Goal: Task Accomplishment & Management: Use online tool/utility

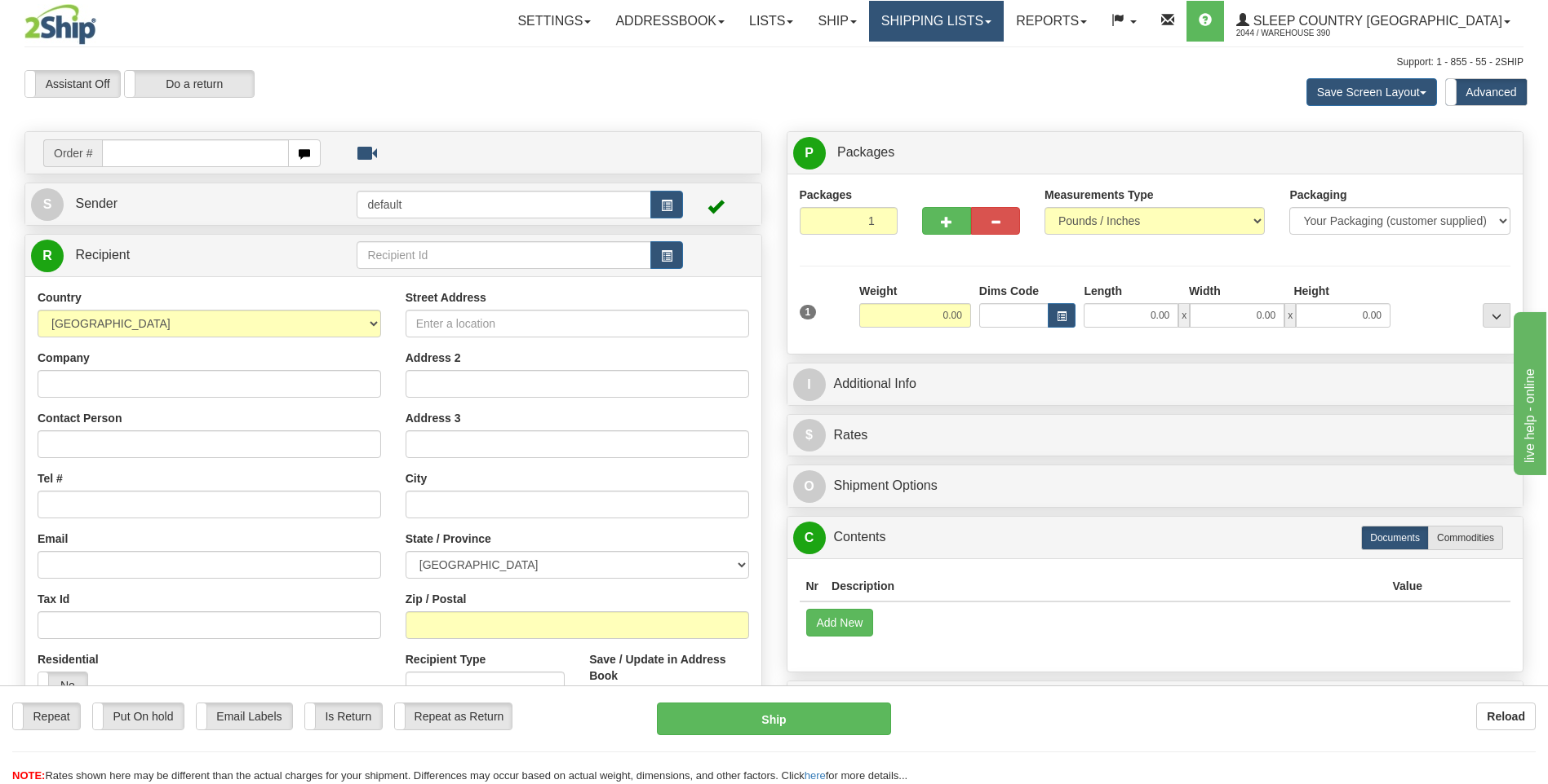
click at [1003, 22] on link "Shipping lists" at bounding box center [936, 21] width 134 height 41
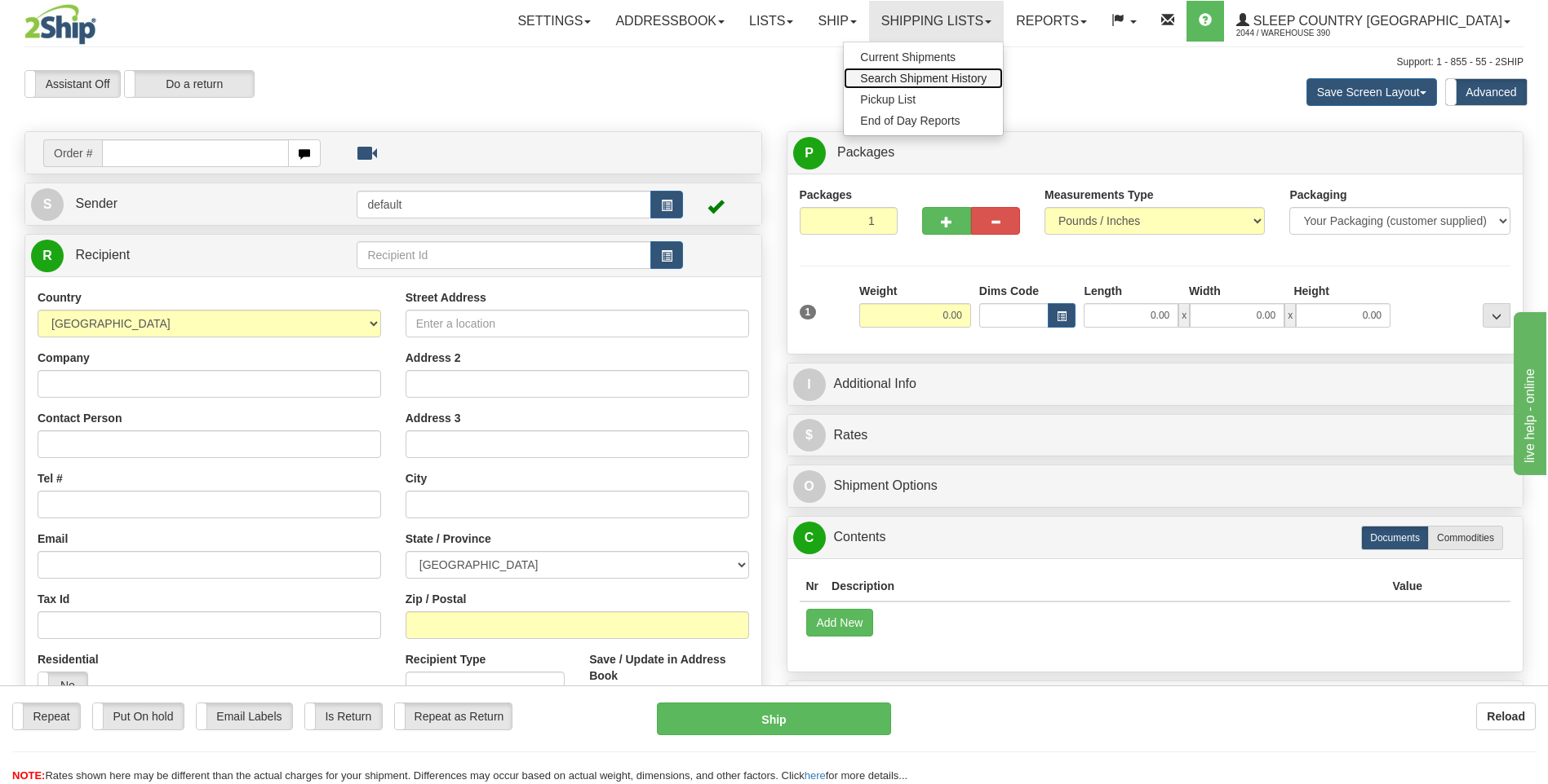
click at [987, 74] on span "Search Shipment History" at bounding box center [923, 79] width 127 height 13
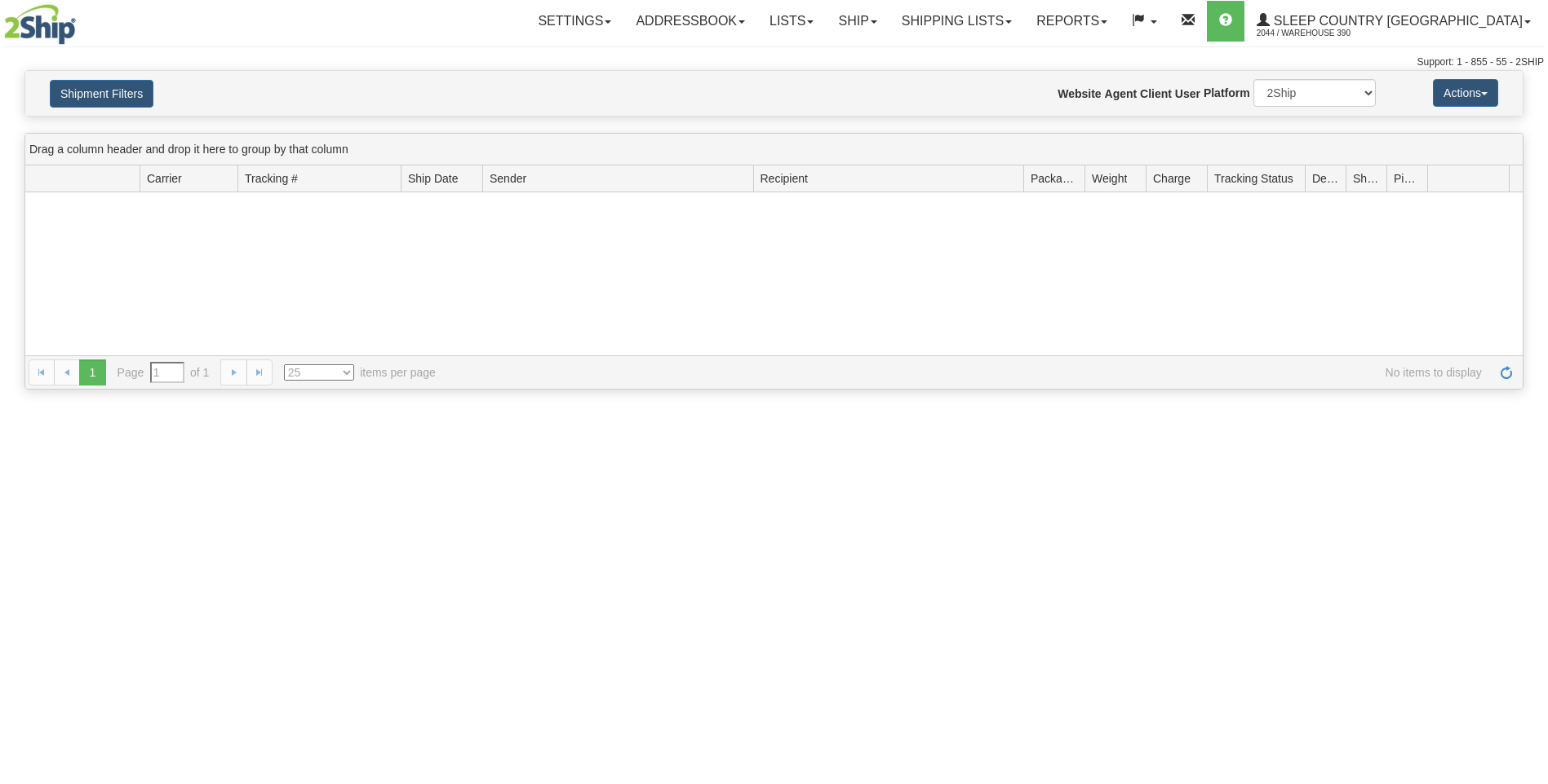
type input "From 10/07/2025 To 10/08/2025"
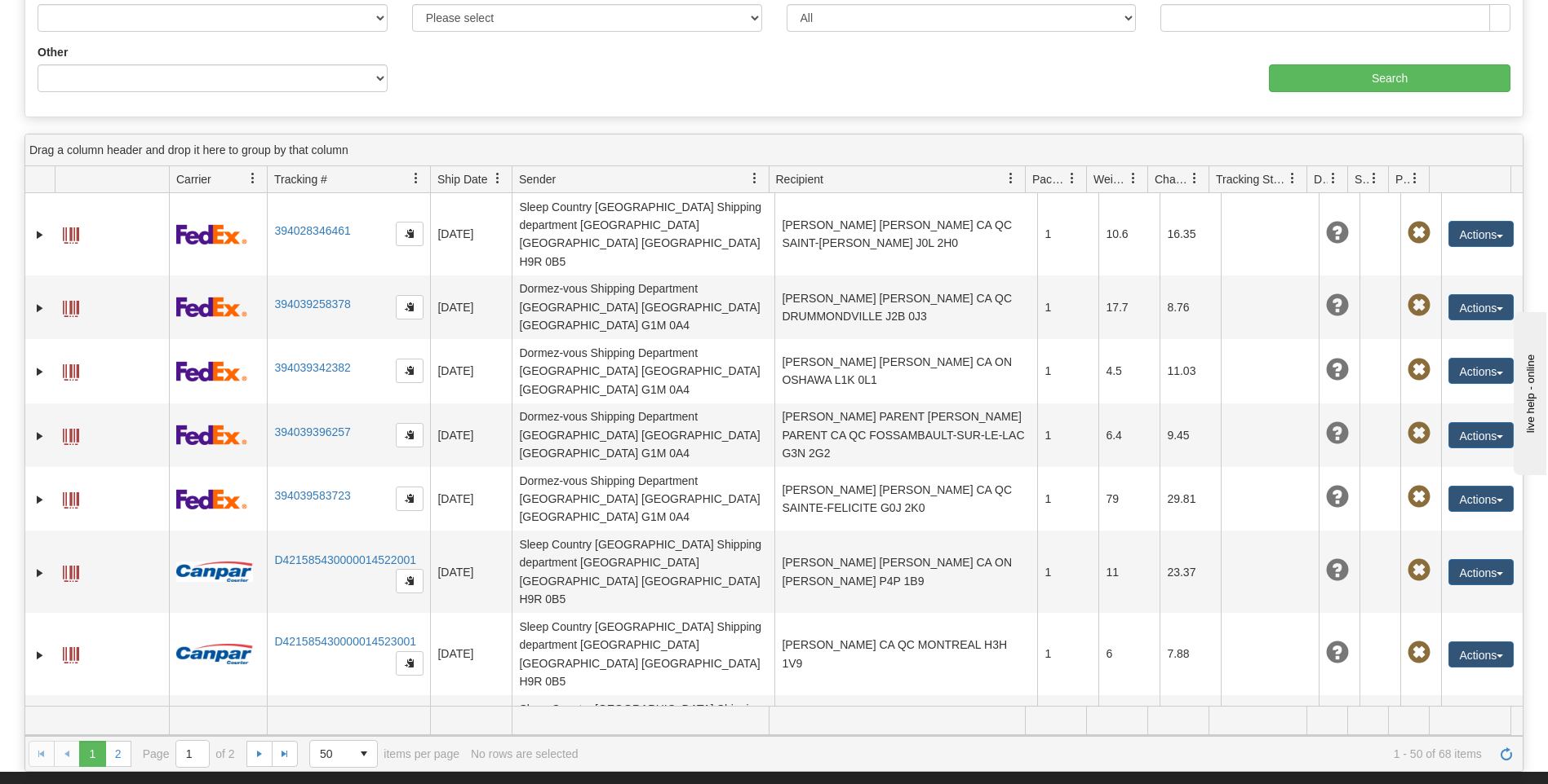
click at [975, 172] on span "Recipient" at bounding box center [890, 179] width 243 height 27
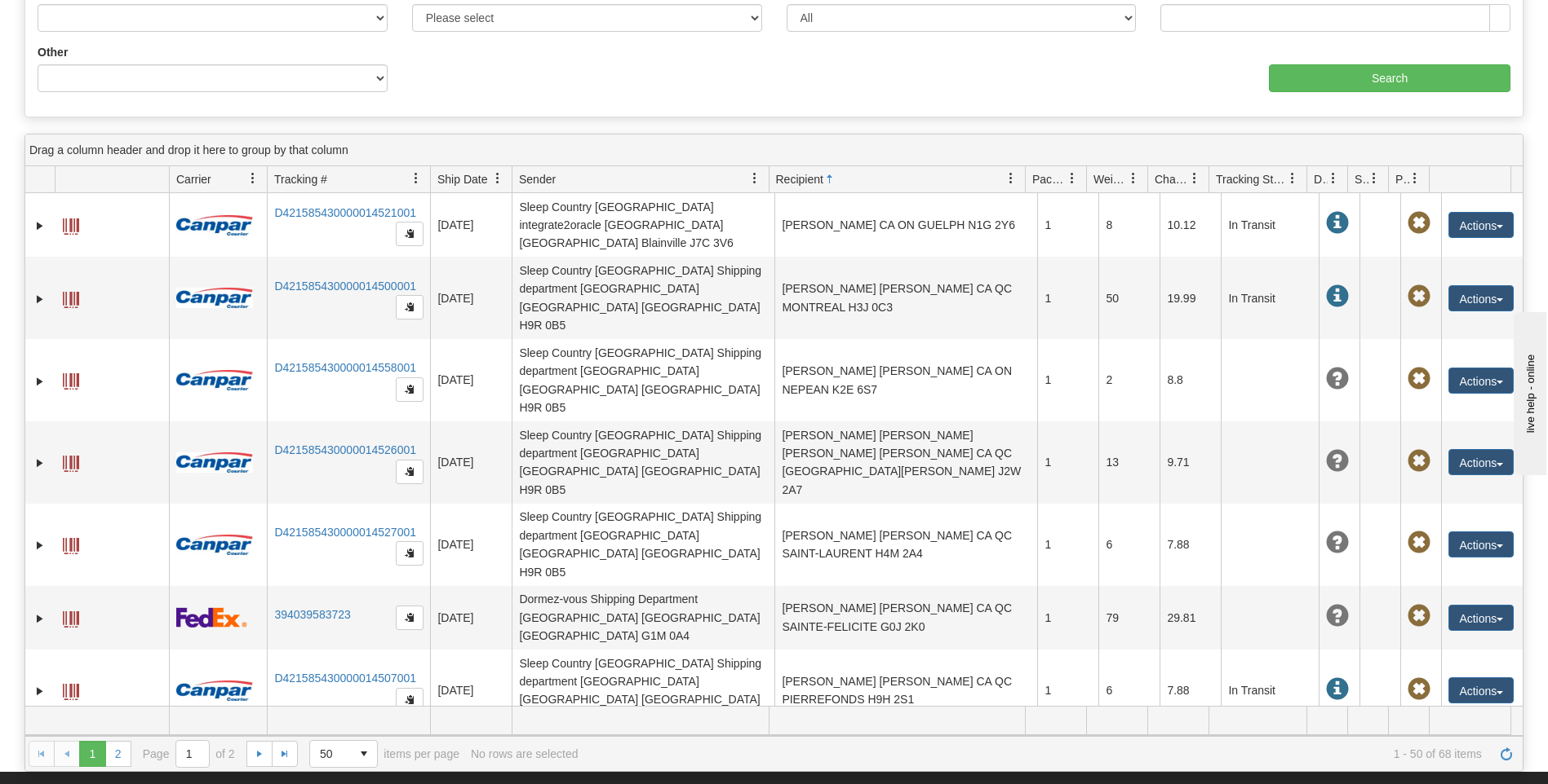
click at [1010, 176] on span at bounding box center [1011, 179] width 13 height 13
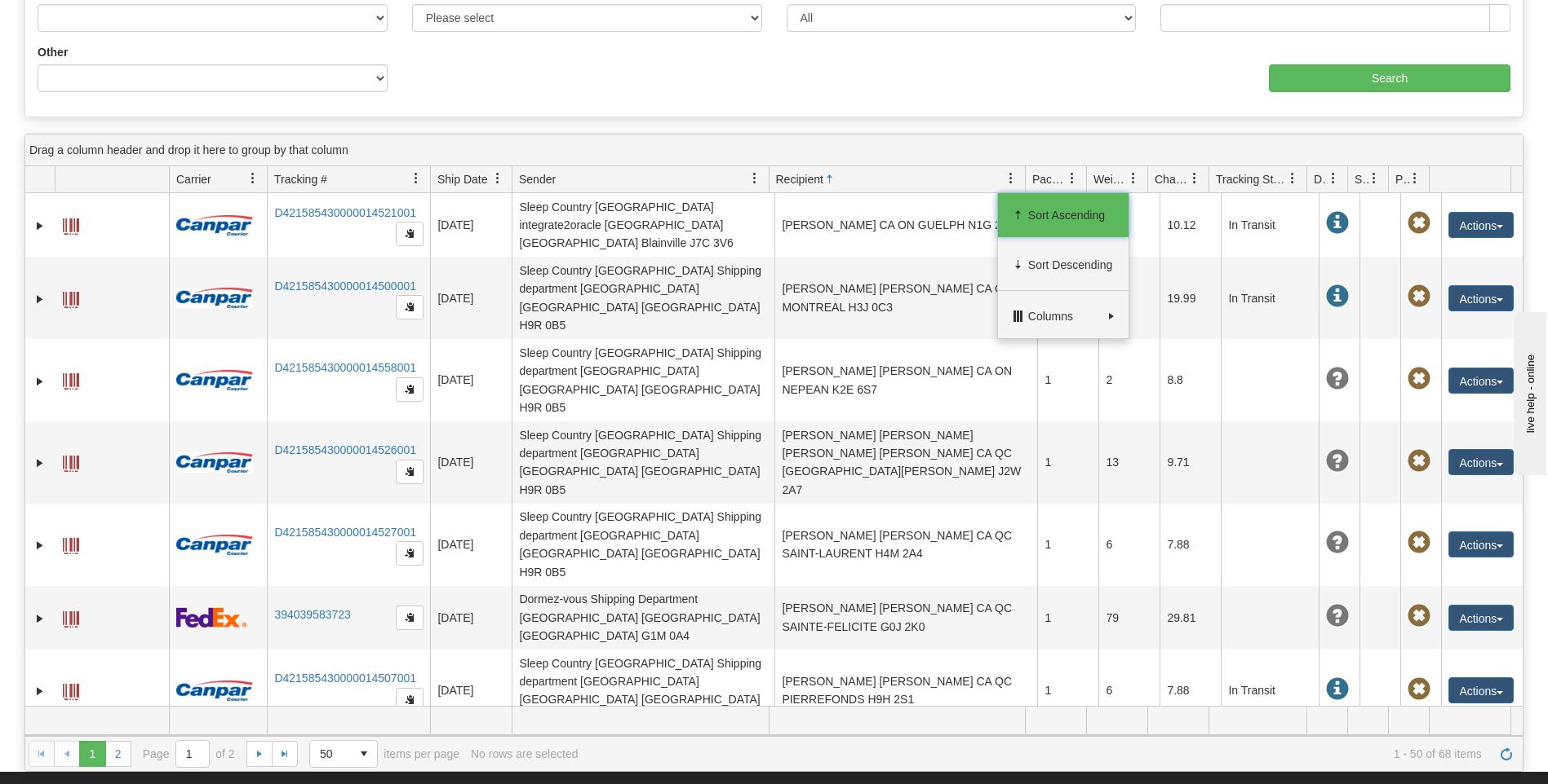
click at [1010, 176] on span at bounding box center [1011, 179] width 13 height 13
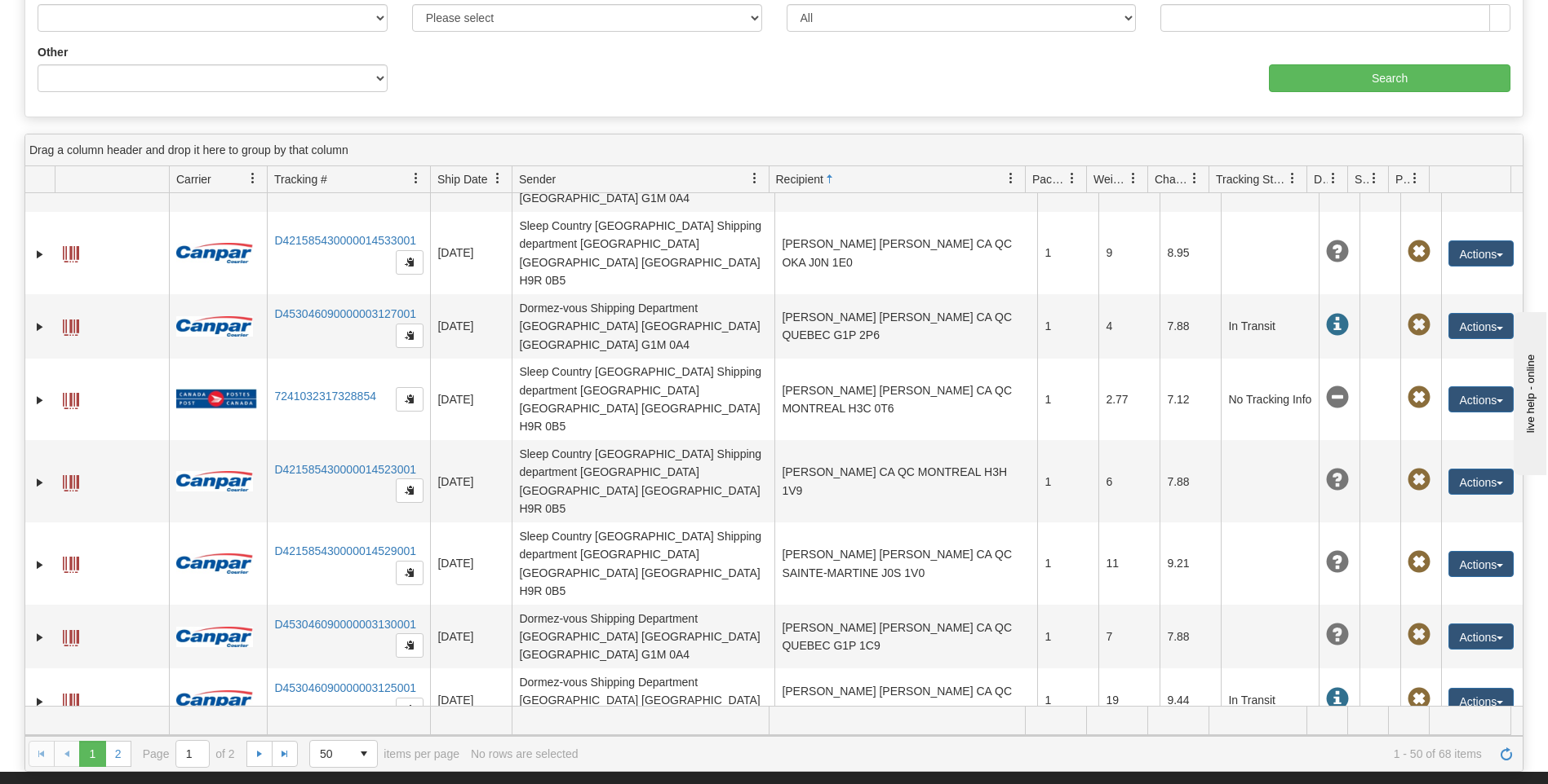
scroll to position [1305, 0]
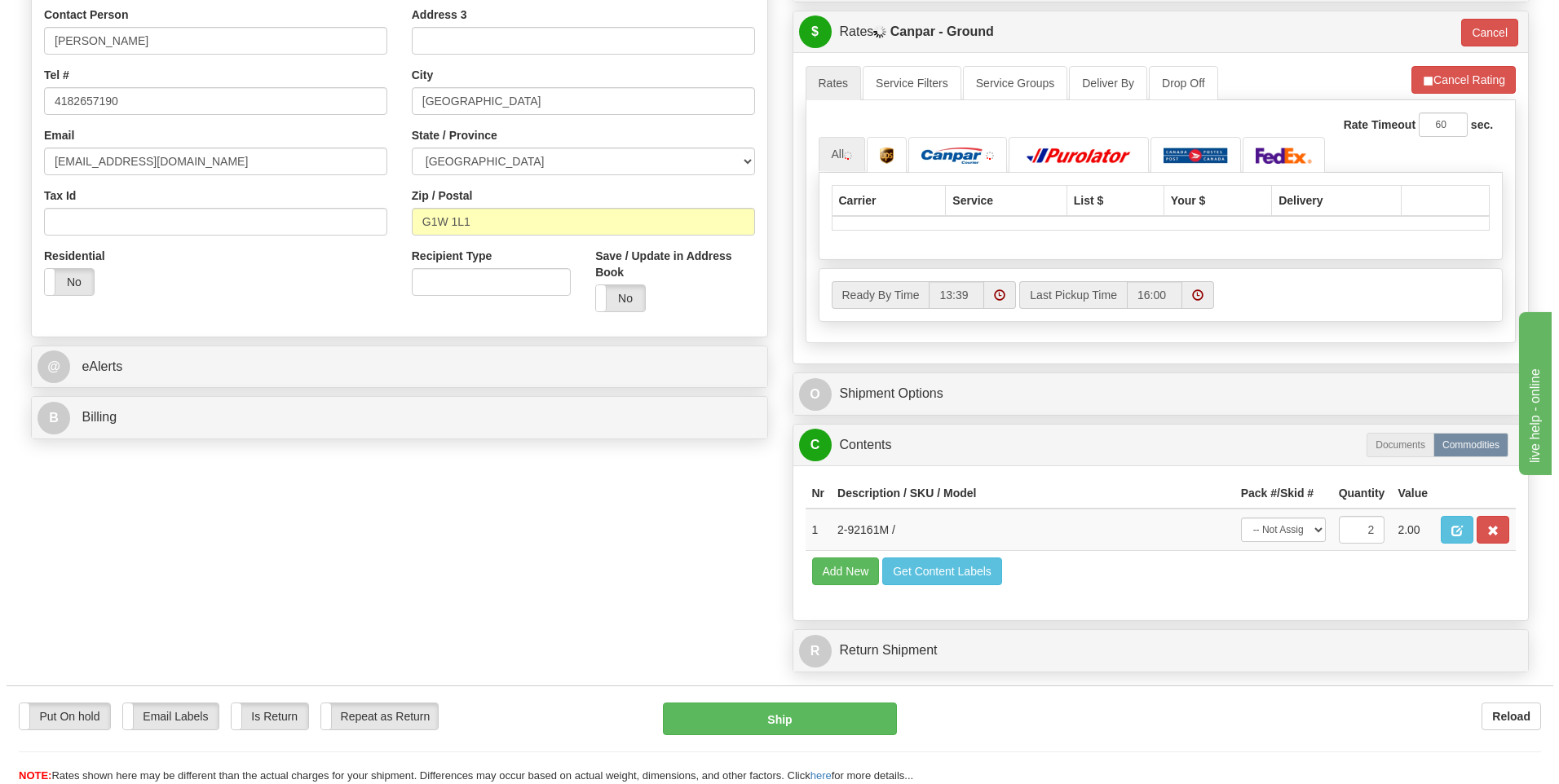
scroll to position [408, 0]
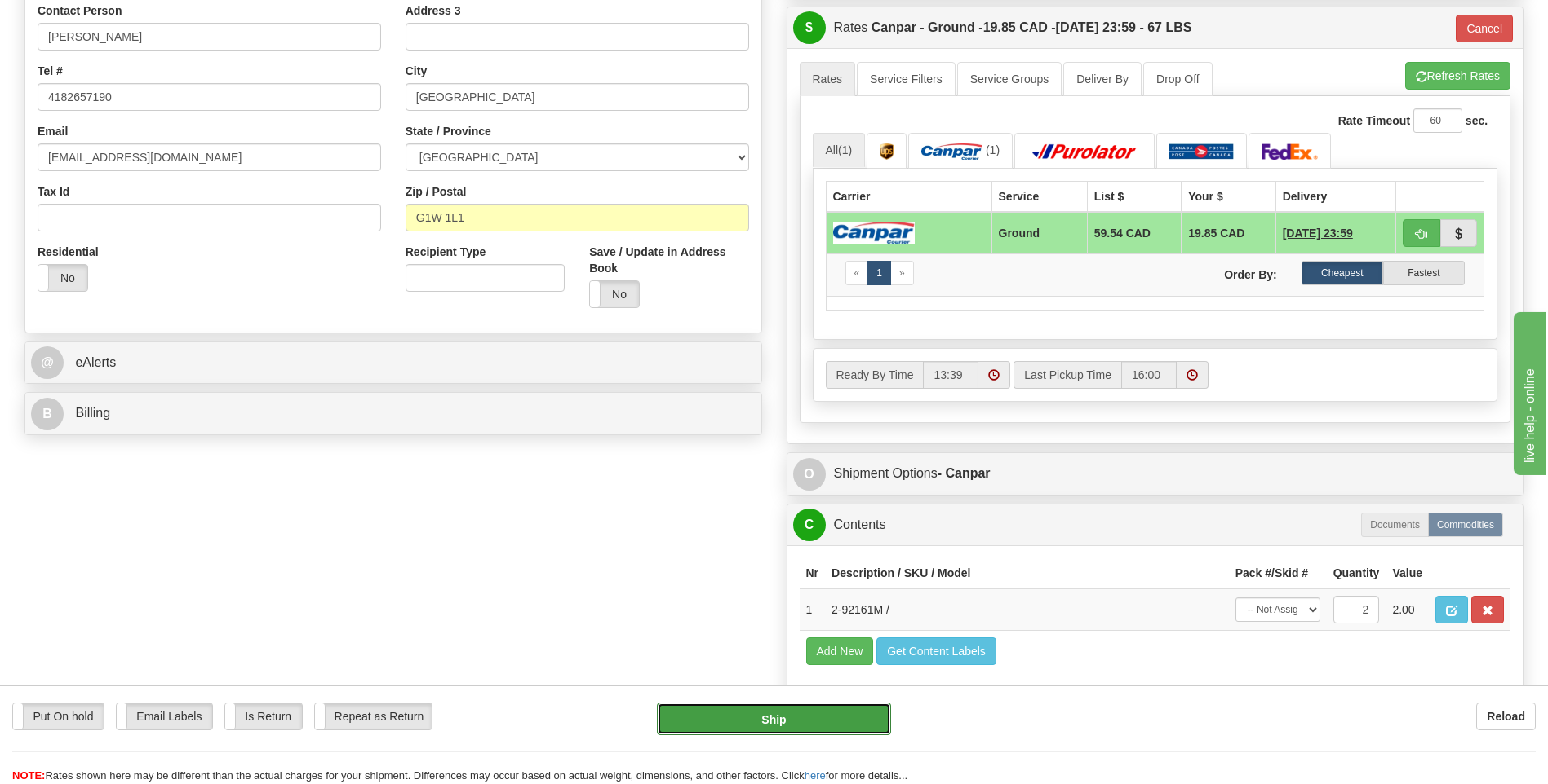
click at [804, 714] on button "Ship" at bounding box center [774, 719] width 233 height 33
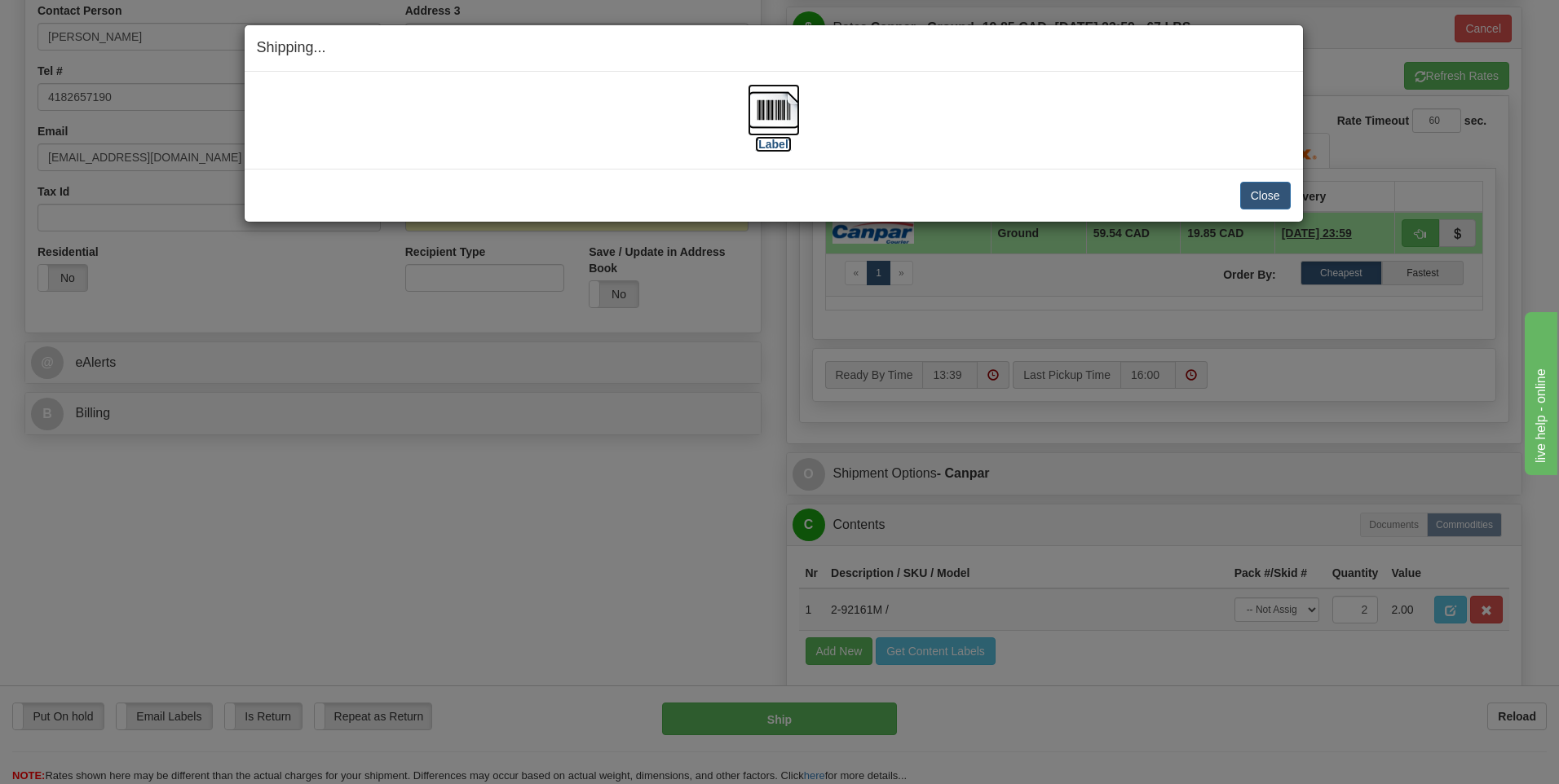
click at [771, 112] on img at bounding box center [774, 110] width 52 height 52
click at [1285, 209] on button "Close" at bounding box center [1265, 195] width 50 height 28
click at [1270, 197] on button "Close" at bounding box center [1265, 195] width 50 height 28
click at [1268, 194] on button "Close" at bounding box center [1265, 195] width 50 height 28
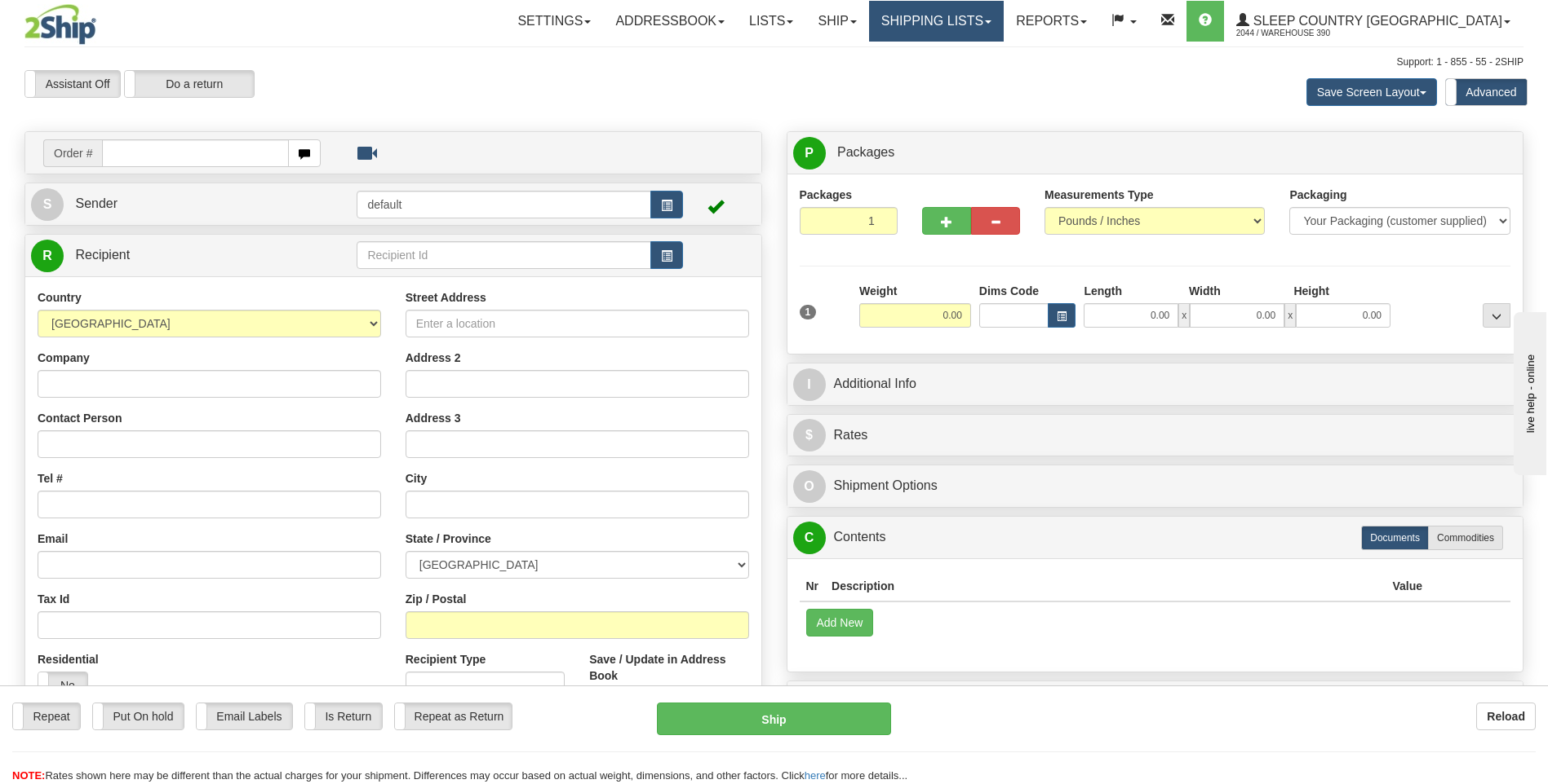
click at [984, 28] on link "Shipping lists" at bounding box center [936, 21] width 134 height 41
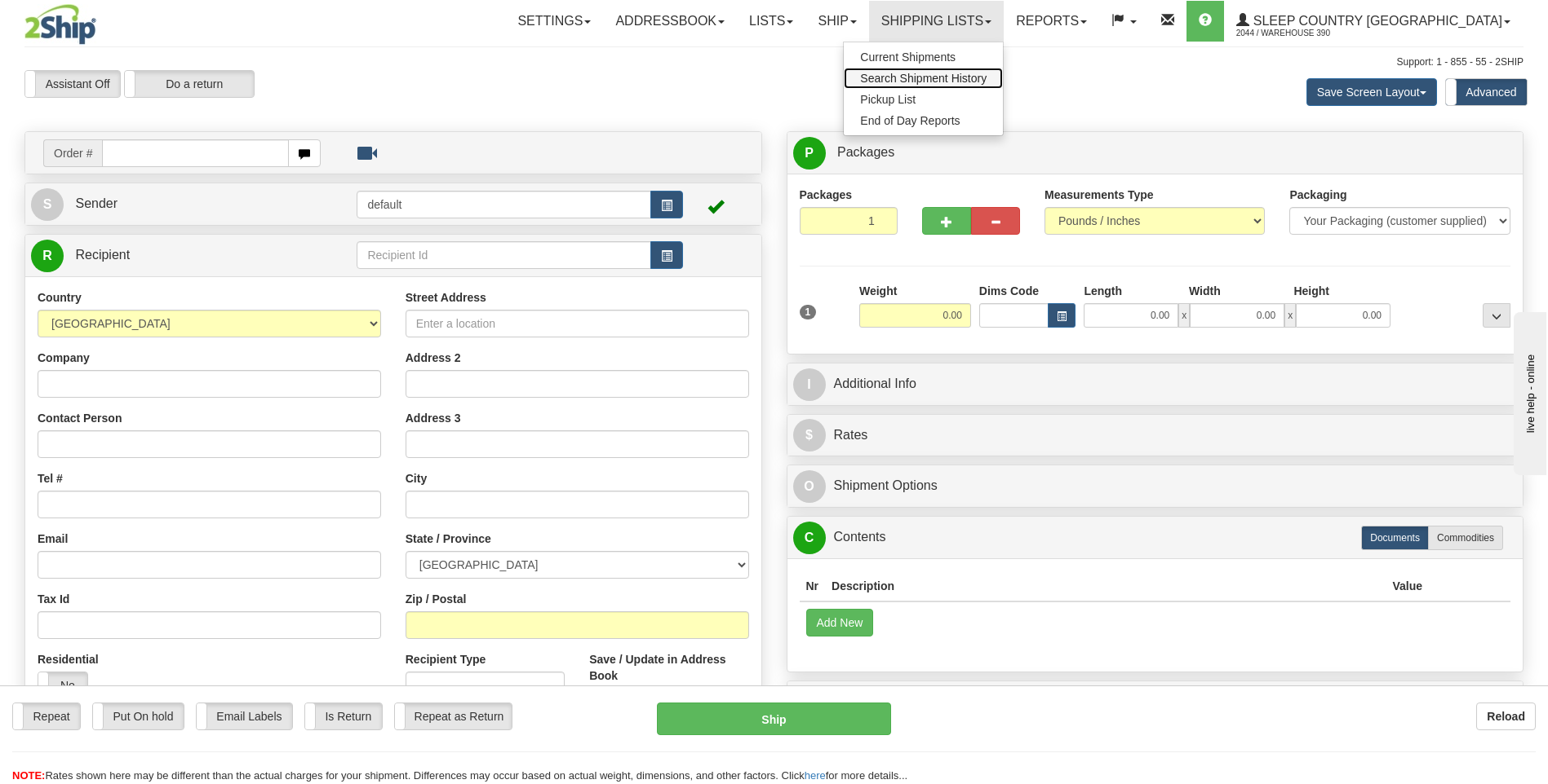
click at [977, 73] on span "Search Shipment History" at bounding box center [923, 79] width 127 height 13
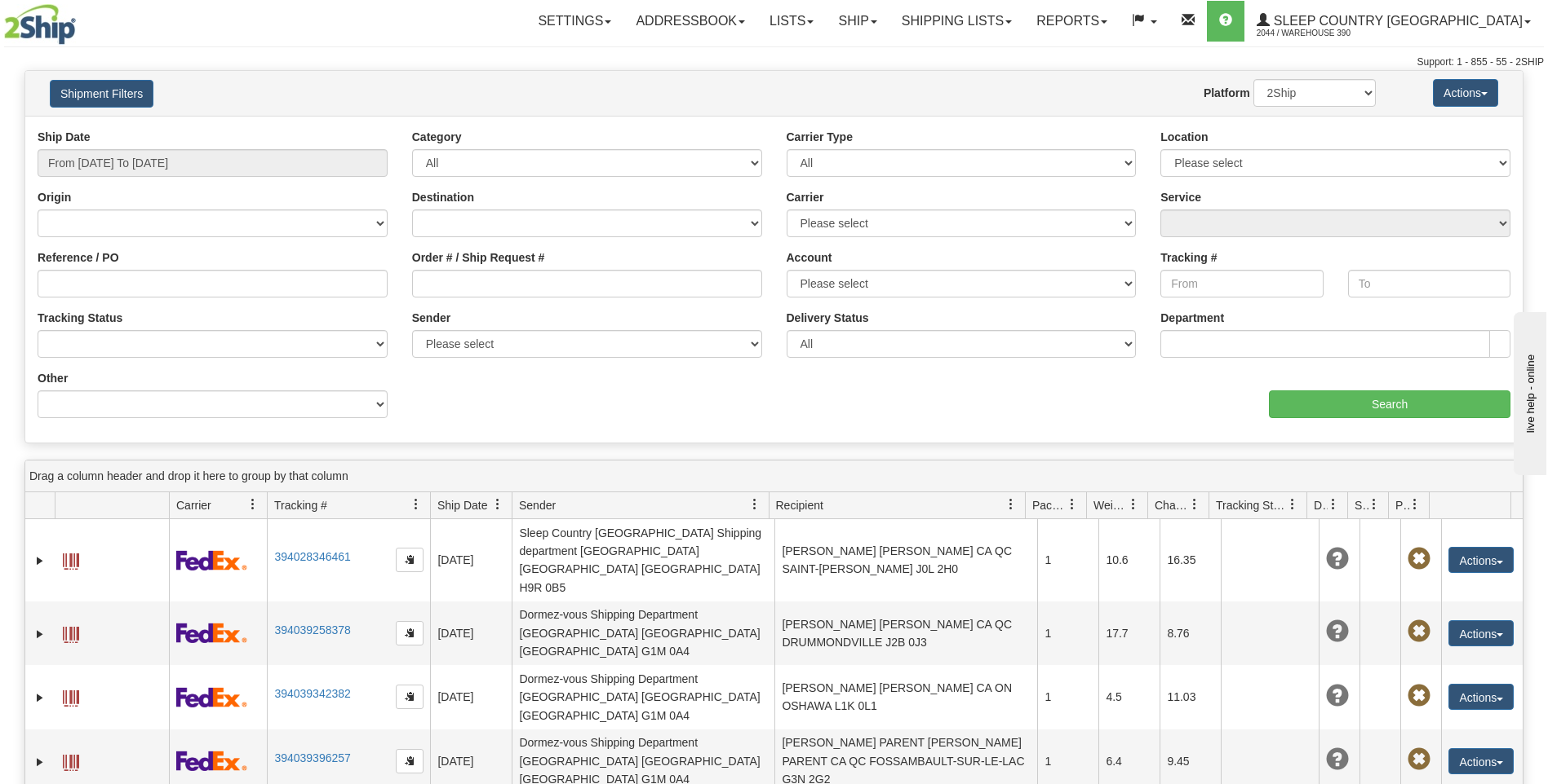
click at [972, 498] on span "Recipient" at bounding box center [890, 505] width 243 height 27
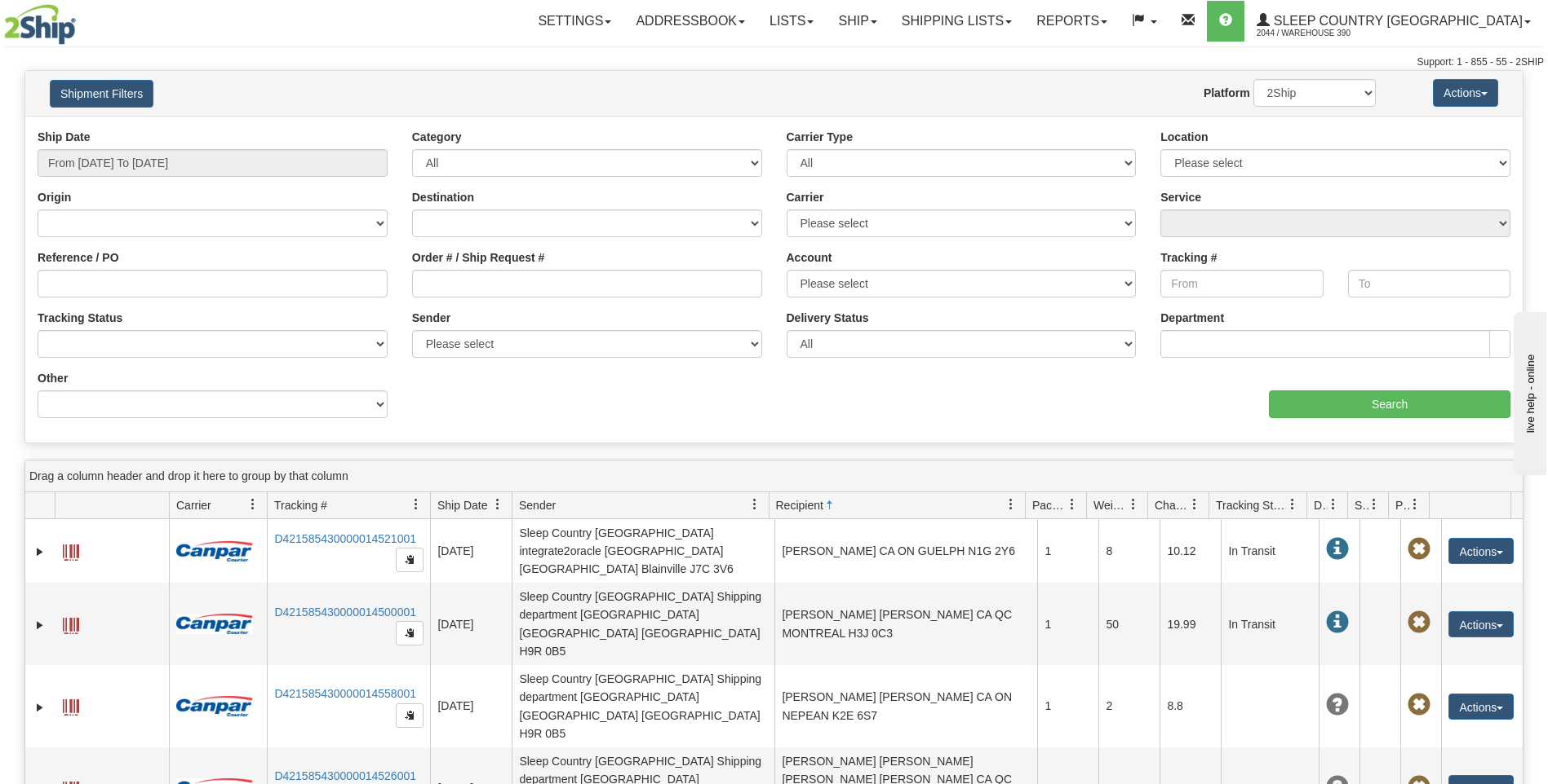
click at [1008, 504] on span at bounding box center [1011, 505] width 13 height 13
click at [979, 500] on span "Recipient" at bounding box center [890, 505] width 243 height 27
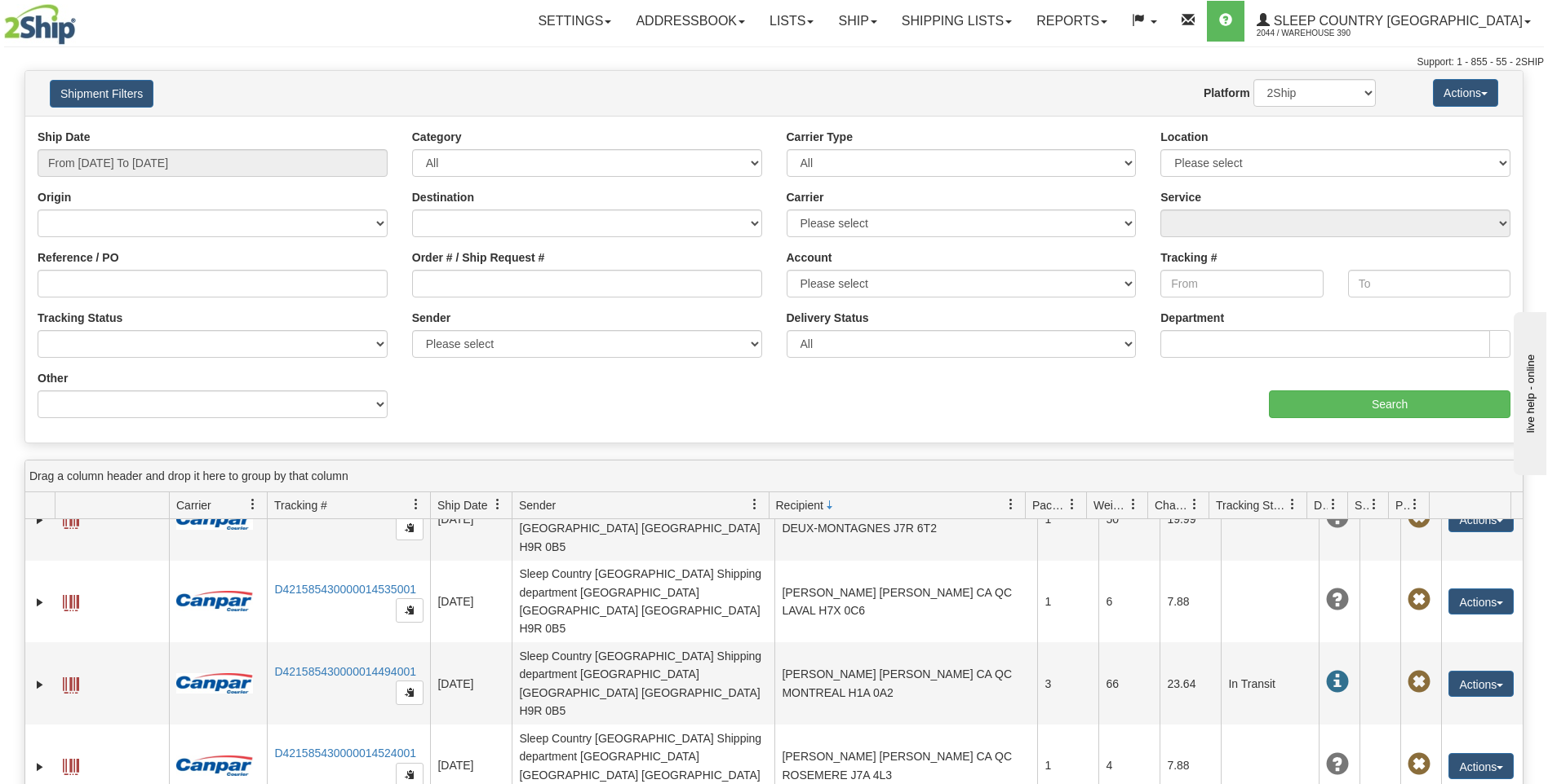
scroll to position [1794, 0]
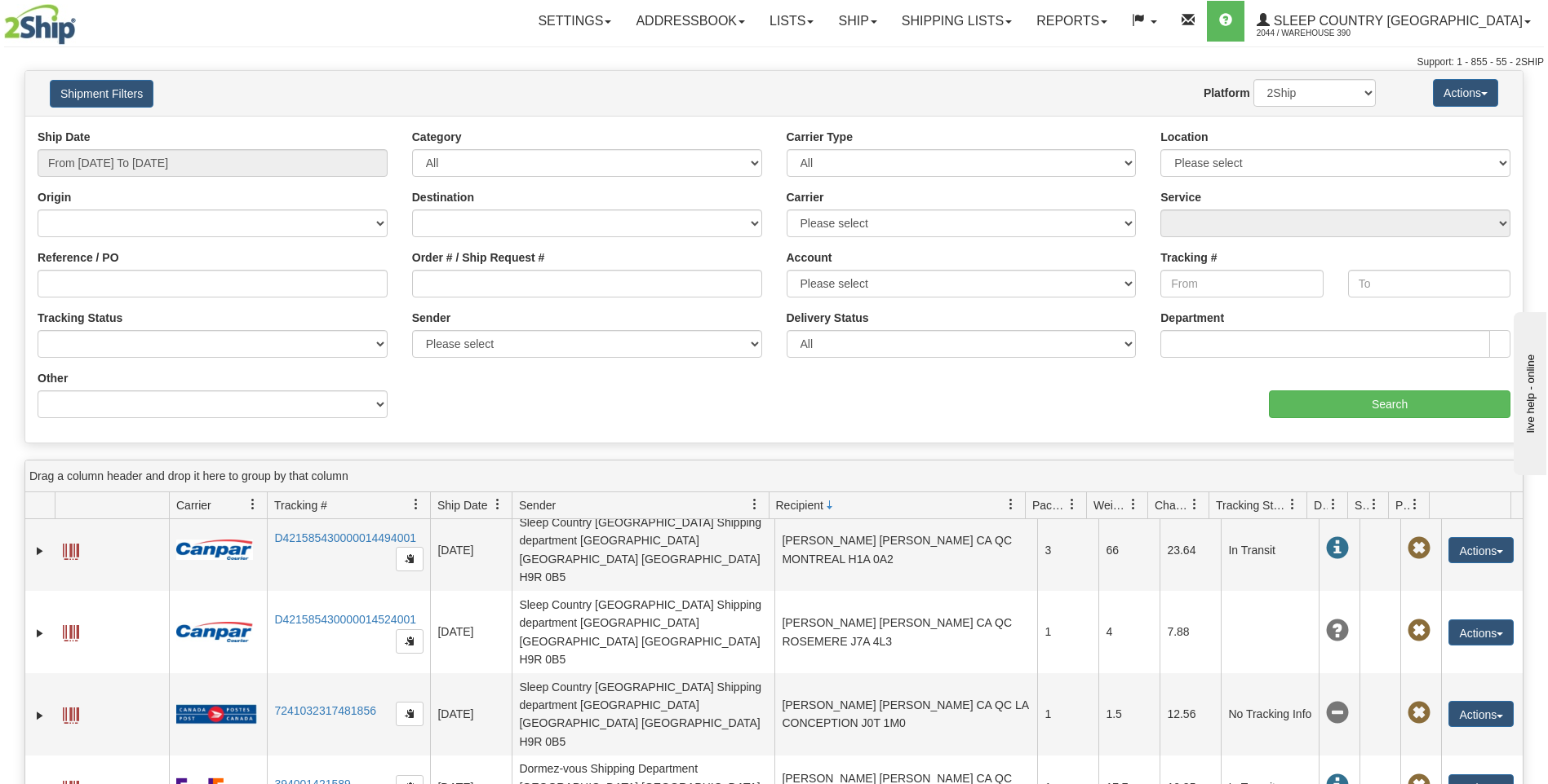
scroll to position [1876, 0]
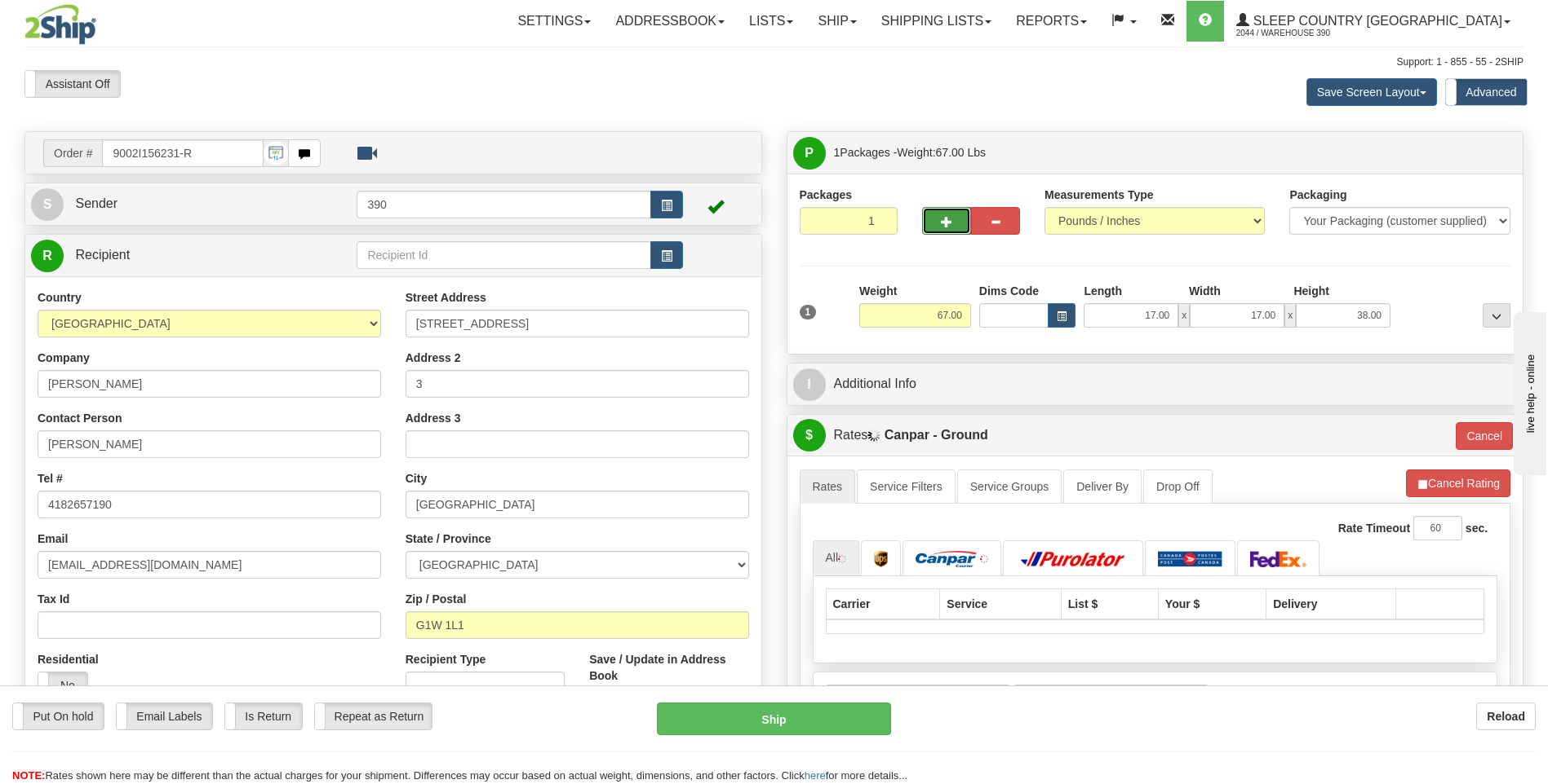
click at [941, 219] on span "button" at bounding box center [946, 222] width 12 height 11
radio input "true"
type input "2"
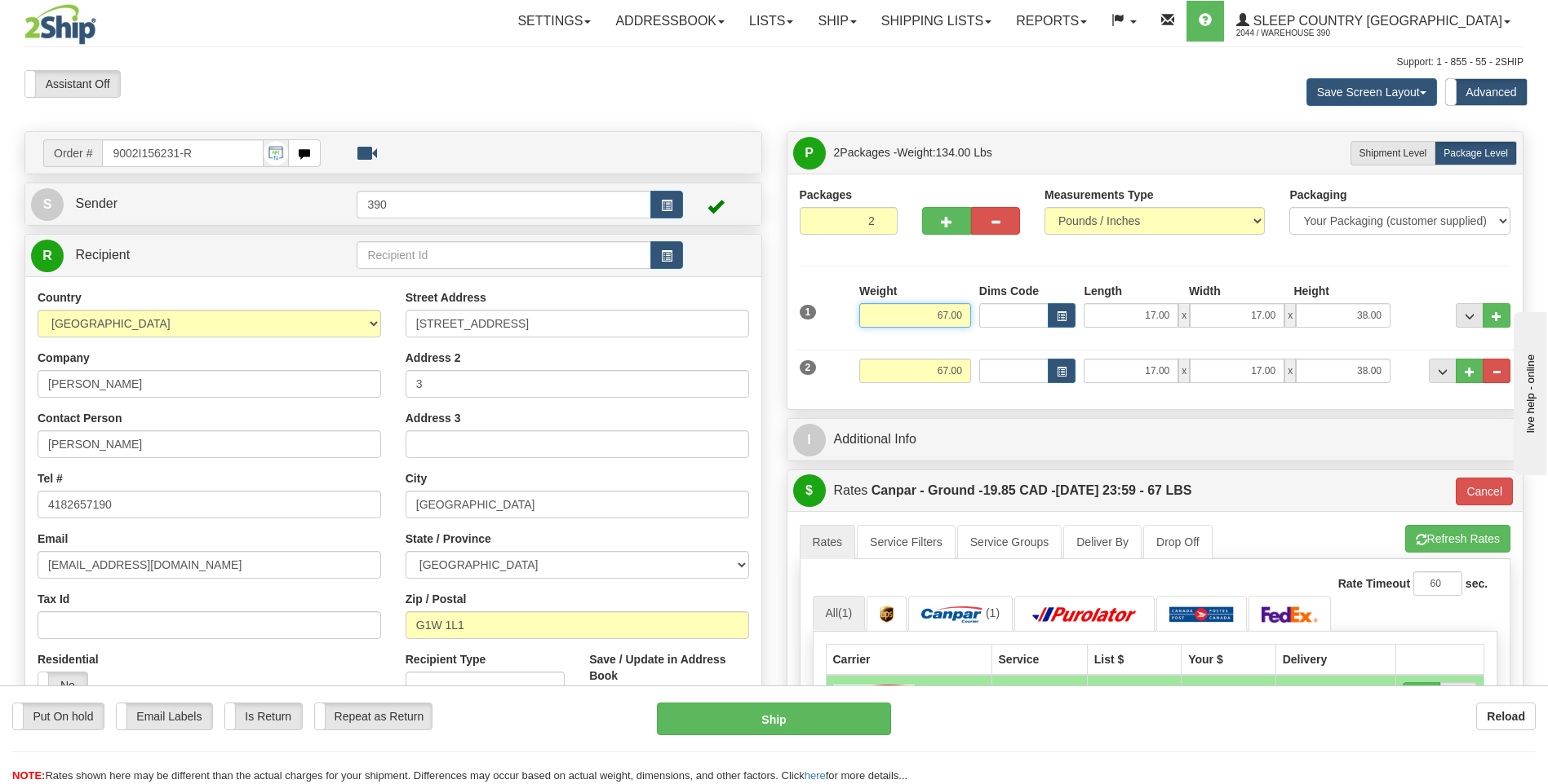
drag, startPoint x: 933, startPoint y: 315, endPoint x: 946, endPoint y: 314, distance: 13.0
click at [946, 314] on input "67.00" at bounding box center [915, 315] width 112 height 24
type input "33.00"
type input "1"
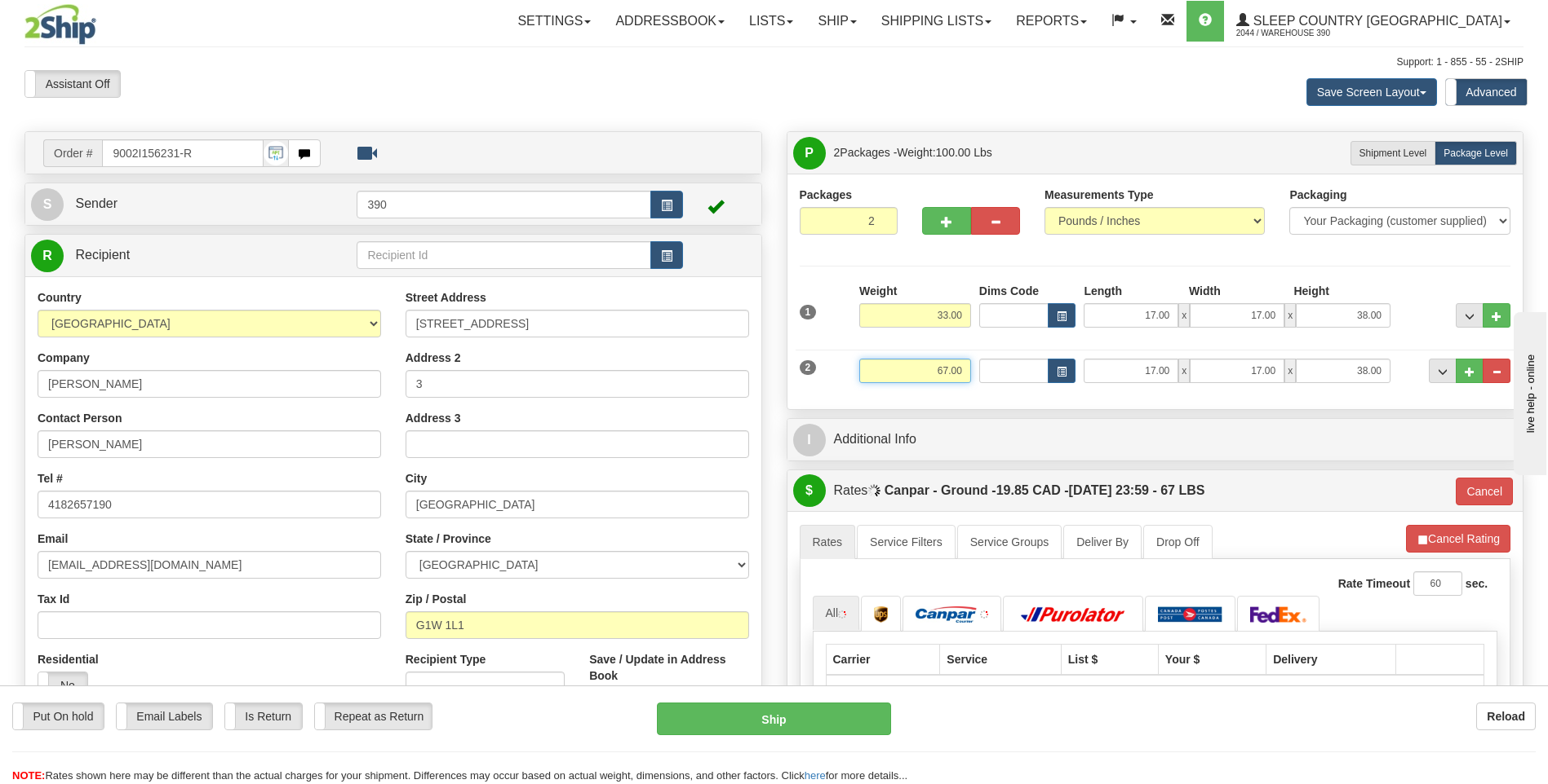
drag, startPoint x: 934, startPoint y: 371, endPoint x: 948, endPoint y: 370, distance: 14.0
click at [948, 370] on input "67.00" at bounding box center [915, 371] width 112 height 24
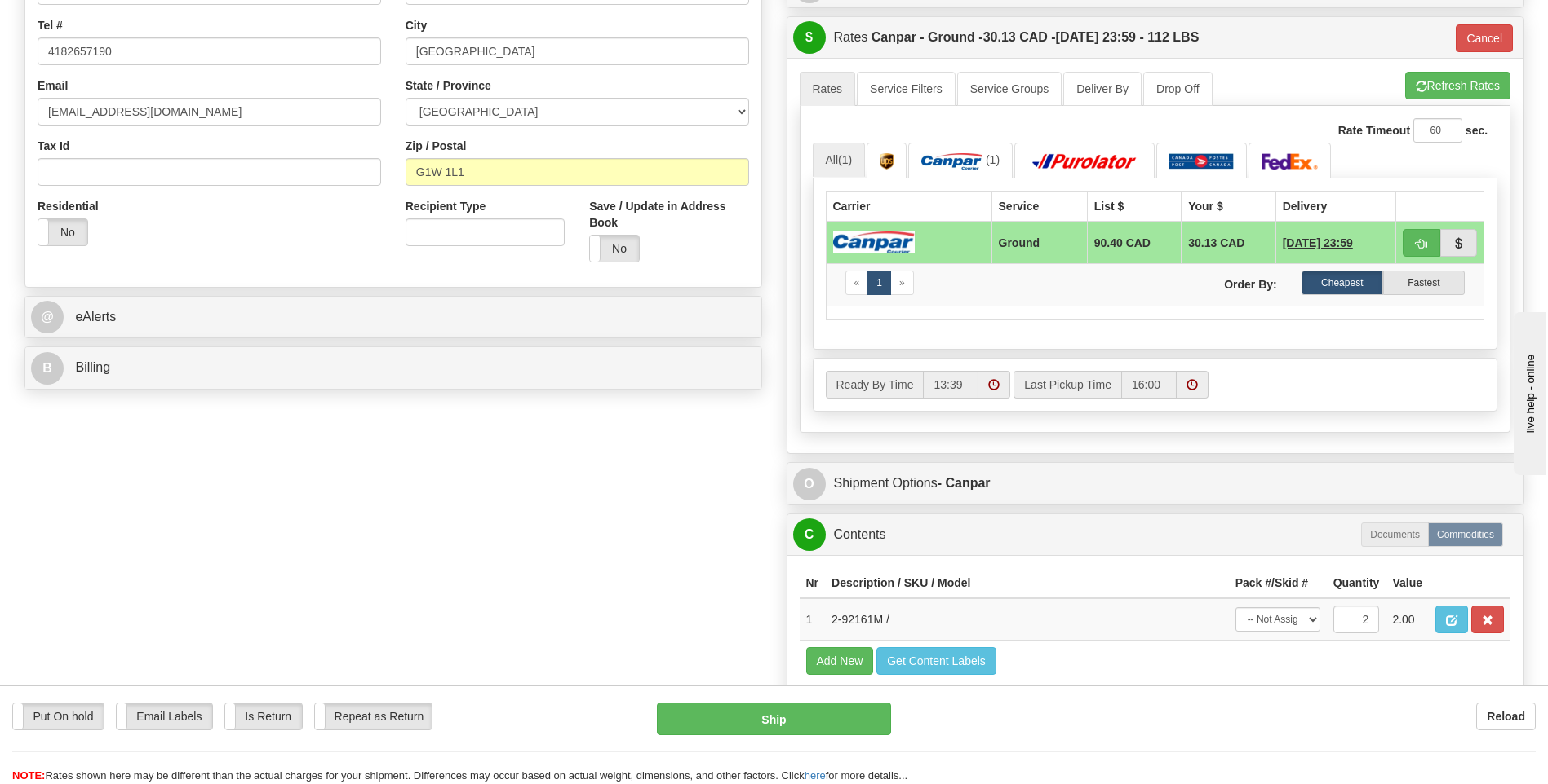
scroll to position [489, 0]
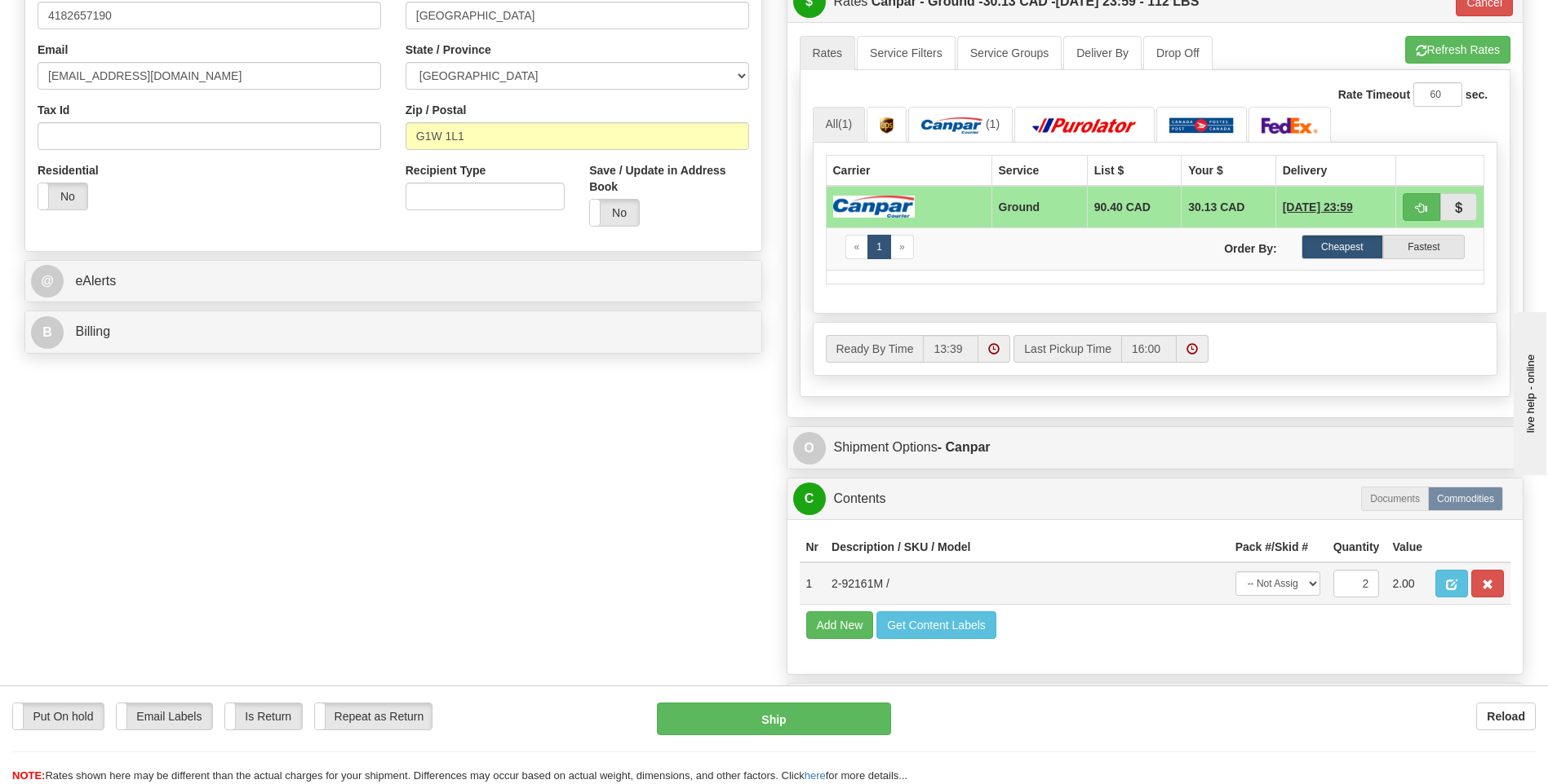
type input "34.00"
type input "1"
click at [1308, 587] on div "Nr Description / SKU / Model Pack #/Skid # Quantity Value 1 2-92161M / -- Not A…" at bounding box center [1154, 596] width 736 height 155
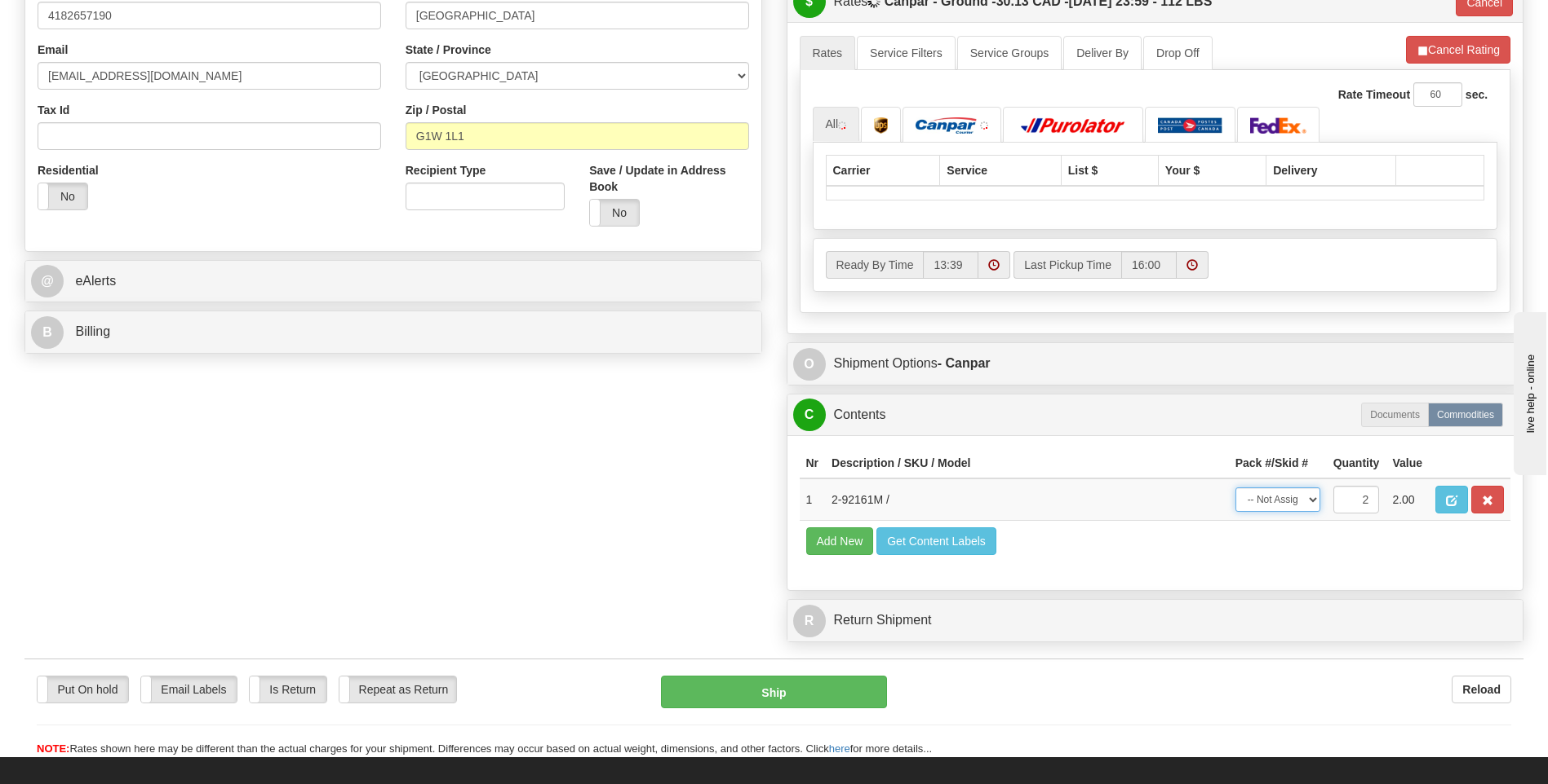
select select "SPLIT"
click at [1235, 488] on select "-- Not Assigned -- Package 1 Package 2 Split" at bounding box center [1277, 500] width 85 height 24
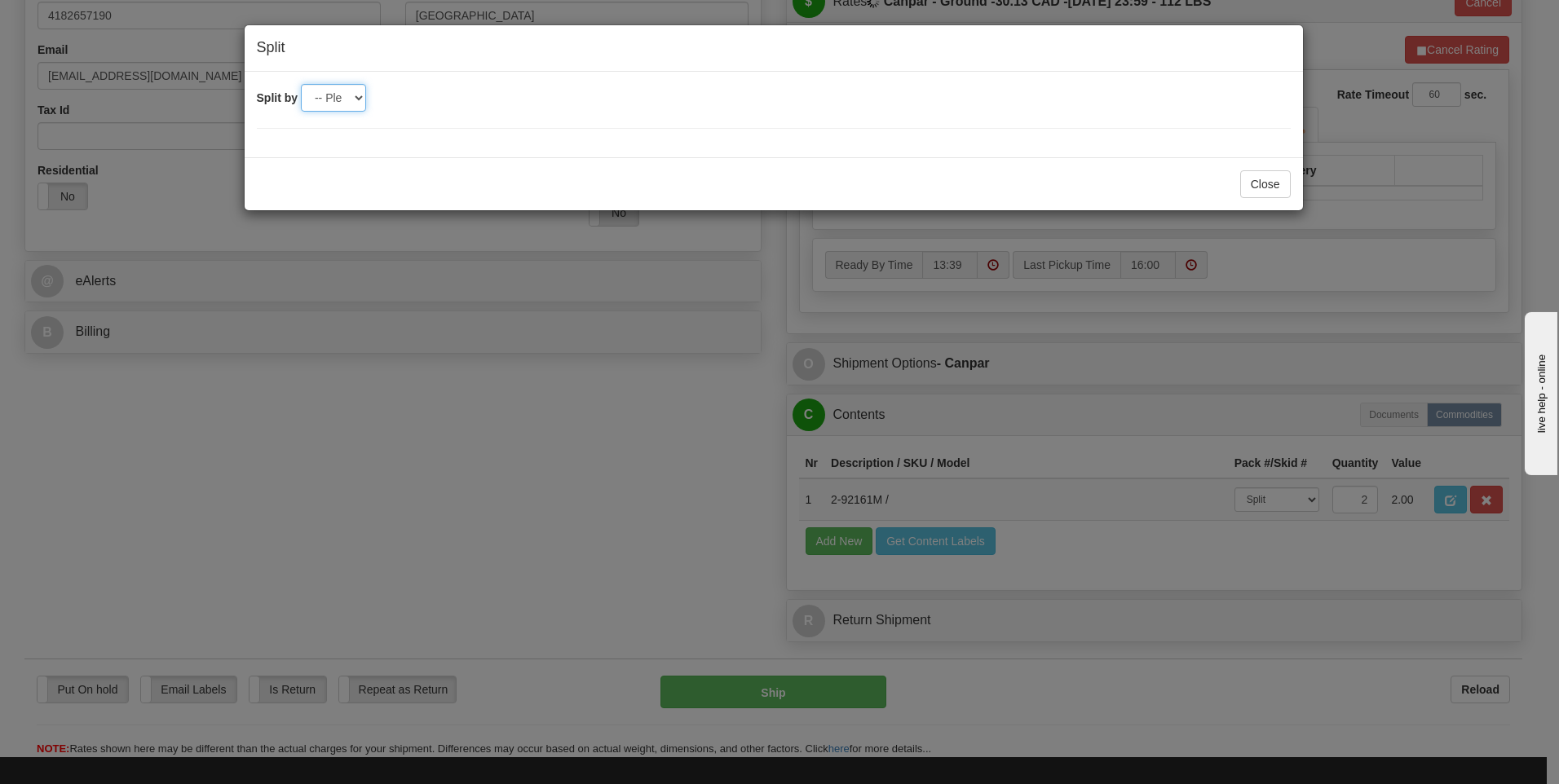
click at [348, 91] on select "-- Please select -- 2" at bounding box center [334, 97] width 65 height 28
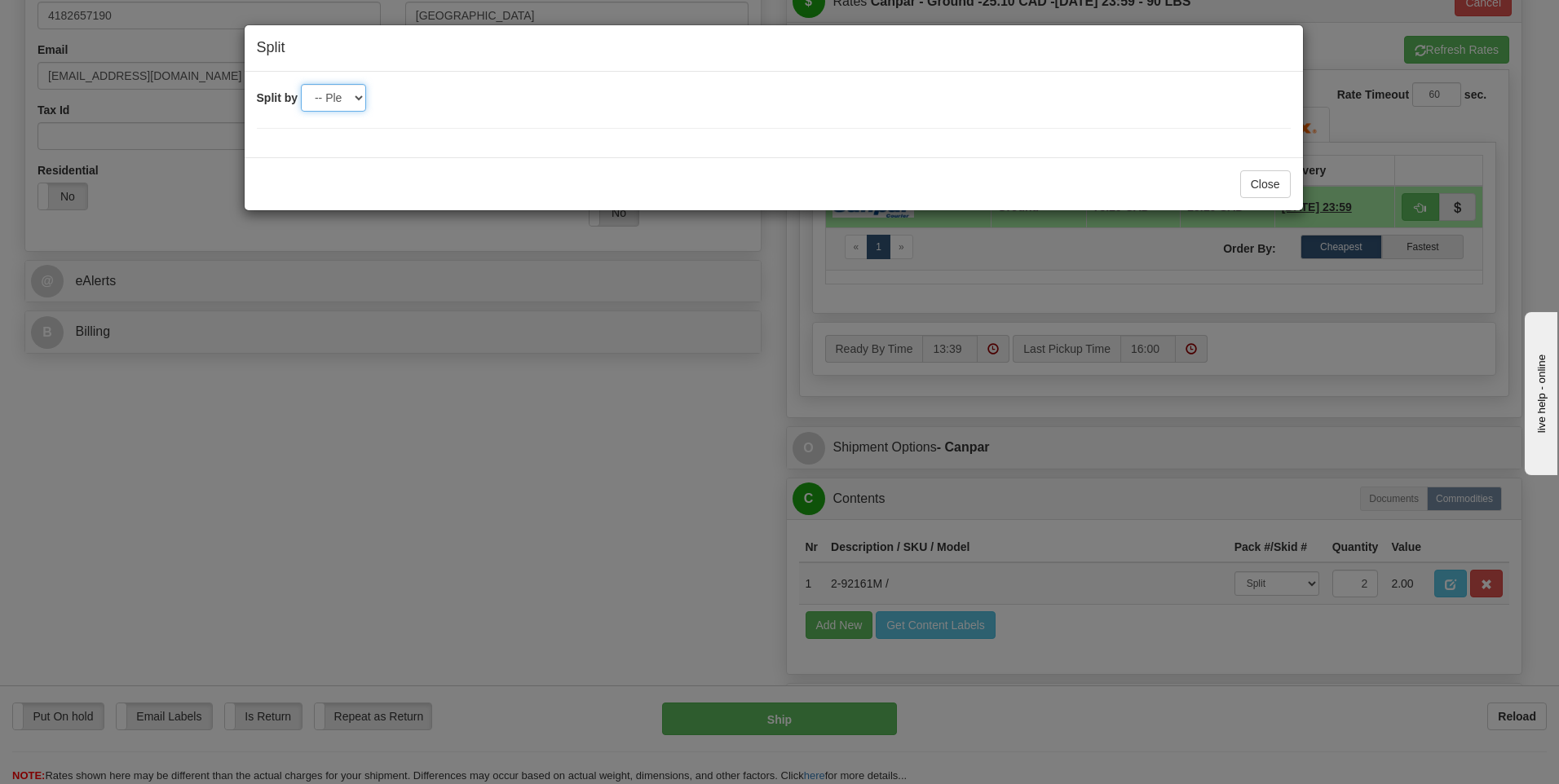
select select "2"
click at [301, 84] on select "-- Please select -- 2" at bounding box center [334, 97] width 65 height 28
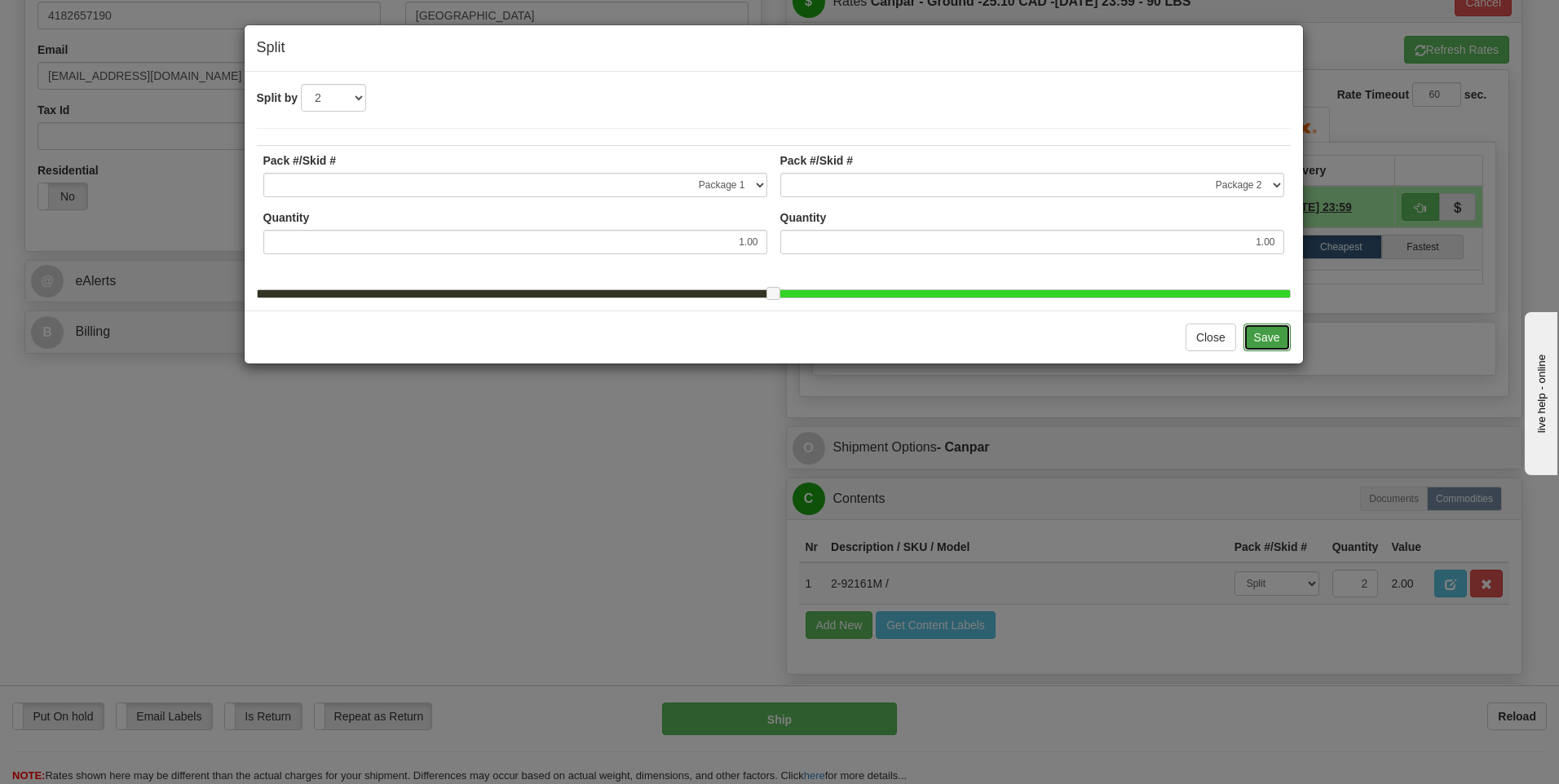
click at [1271, 349] on button "Save" at bounding box center [1267, 337] width 47 height 28
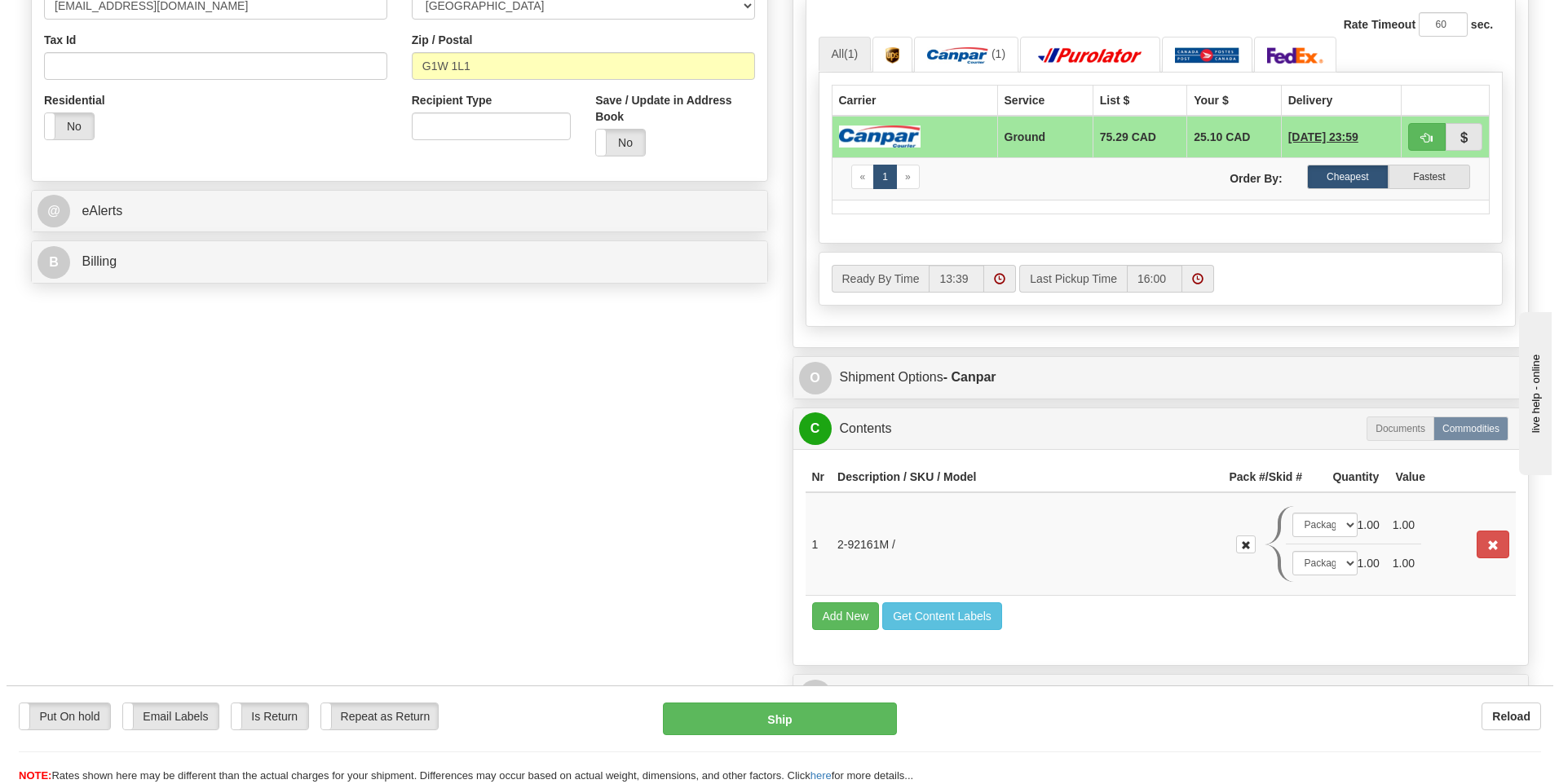
scroll to position [652, 0]
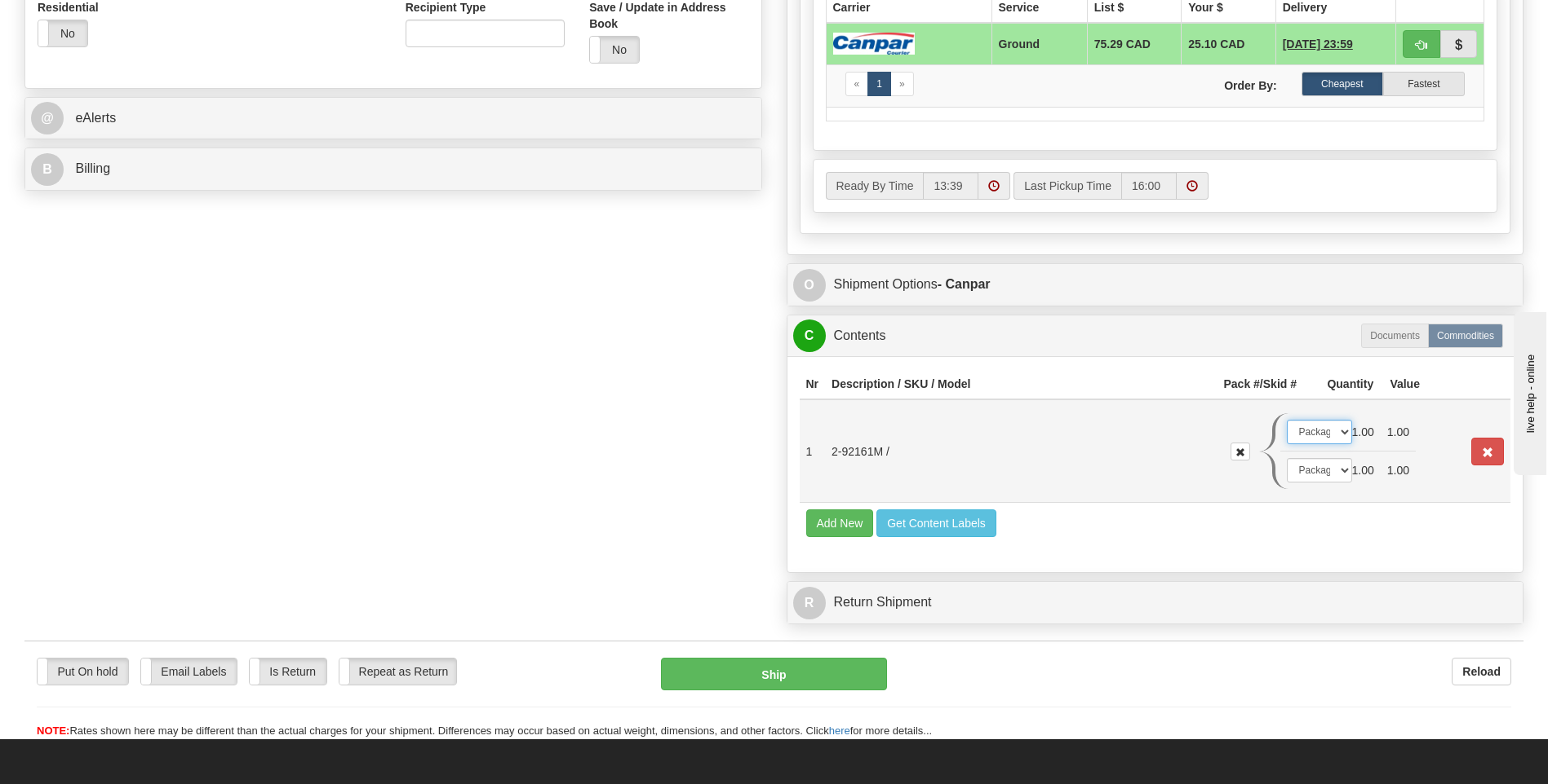
click at [1341, 429] on select "-- Not Assigned -- Package 1 Package 2" at bounding box center [1320, 432] width 65 height 24
click at [1287, 420] on select "-- Not Assigned -- Package 1 Package 2" at bounding box center [1320, 432] width 65 height 24
click at [1350, 470] on td "1.00" at bounding box center [1363, 471] width 35 height 39
click at [1341, 472] on select "-- Not Assigned -- Package 1 Package 2" at bounding box center [1320, 470] width 65 height 24
click at [1287, 458] on select "-- Not Assigned -- Package 1 Package 2" at bounding box center [1320, 470] width 65 height 24
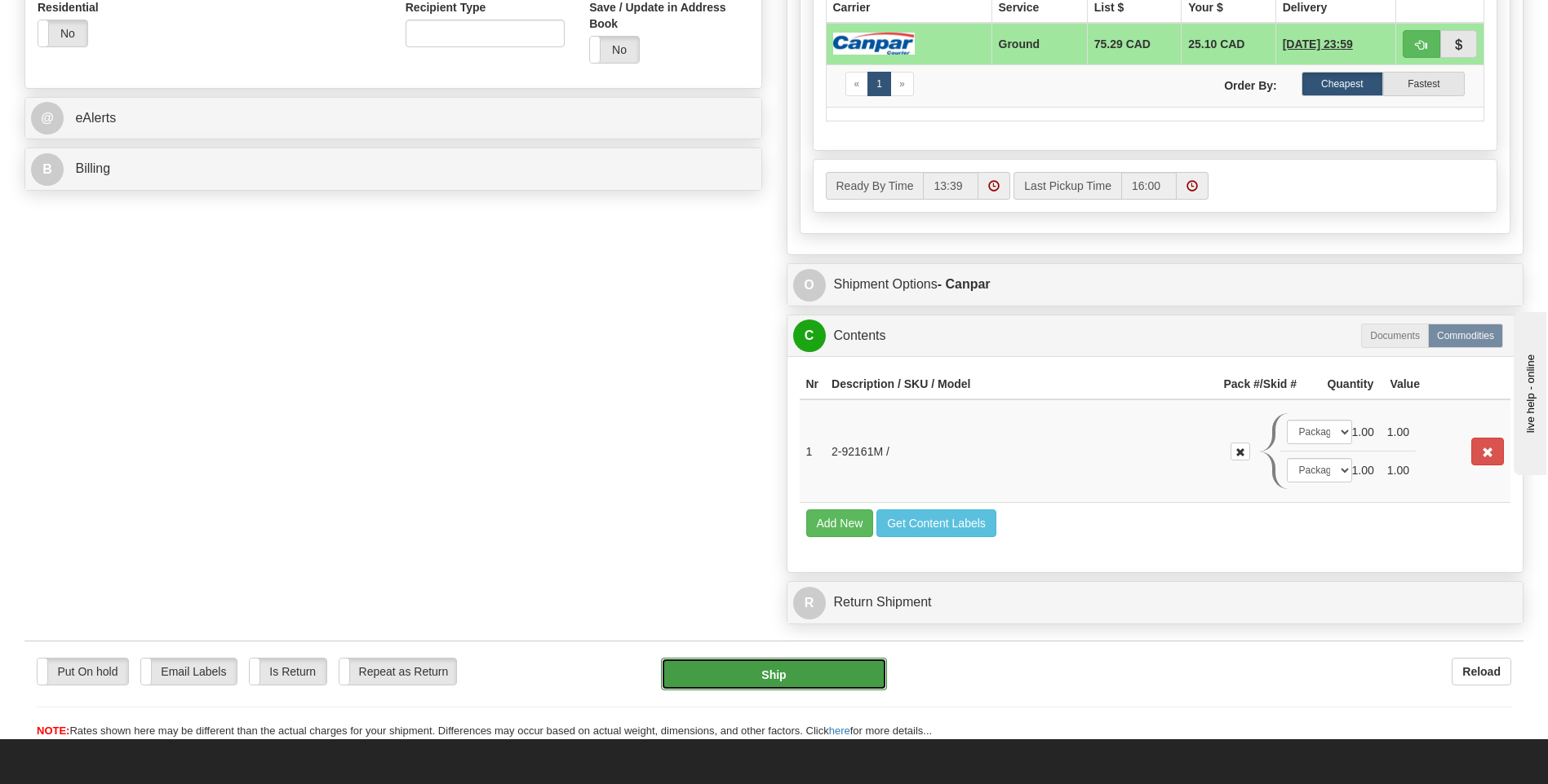
click at [862, 671] on button "Ship" at bounding box center [774, 674] width 225 height 33
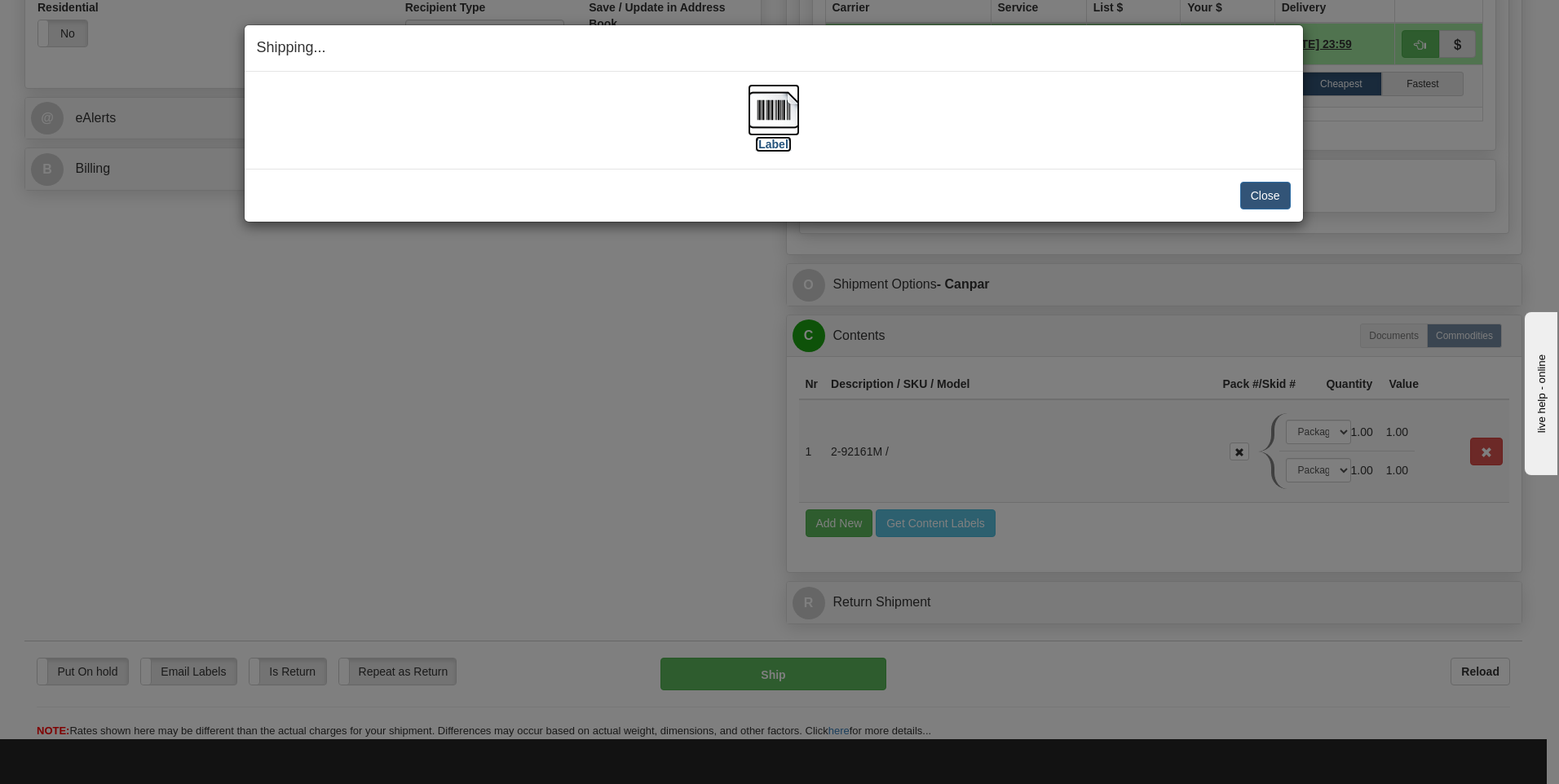
click at [770, 113] on img at bounding box center [774, 110] width 52 height 52
click at [1253, 195] on button "Close" at bounding box center [1265, 195] width 50 height 28
